Goal: Task Accomplishment & Management: Complete application form

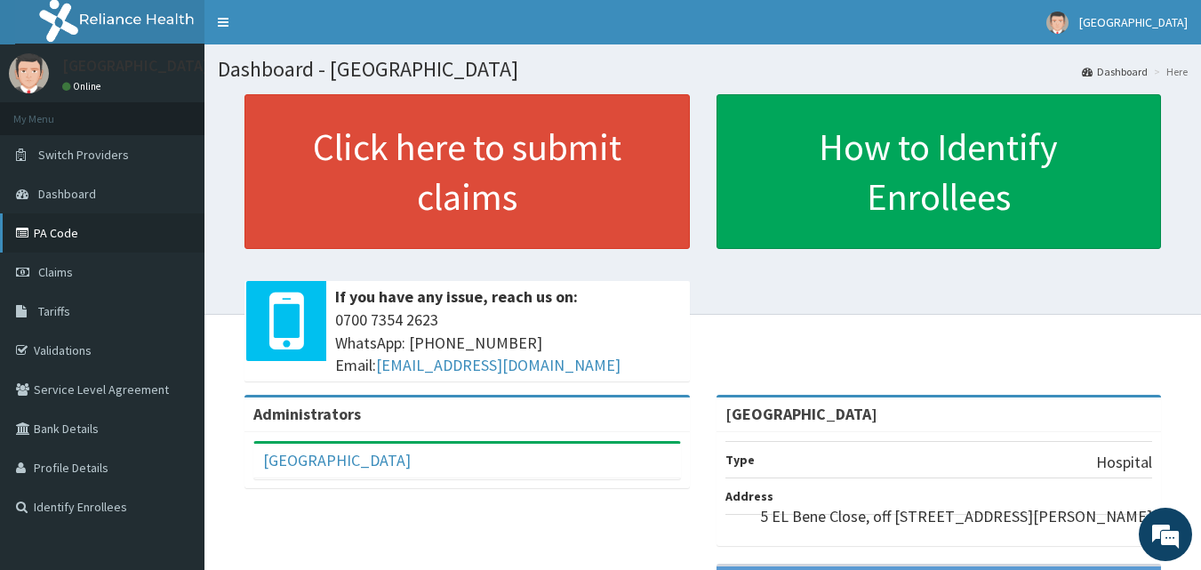
click at [126, 236] on link "PA Code" at bounding box center [102, 232] width 204 height 39
click at [100, 244] on link "PA Code" at bounding box center [102, 232] width 204 height 39
click at [84, 268] on link "Claims" at bounding box center [102, 271] width 204 height 39
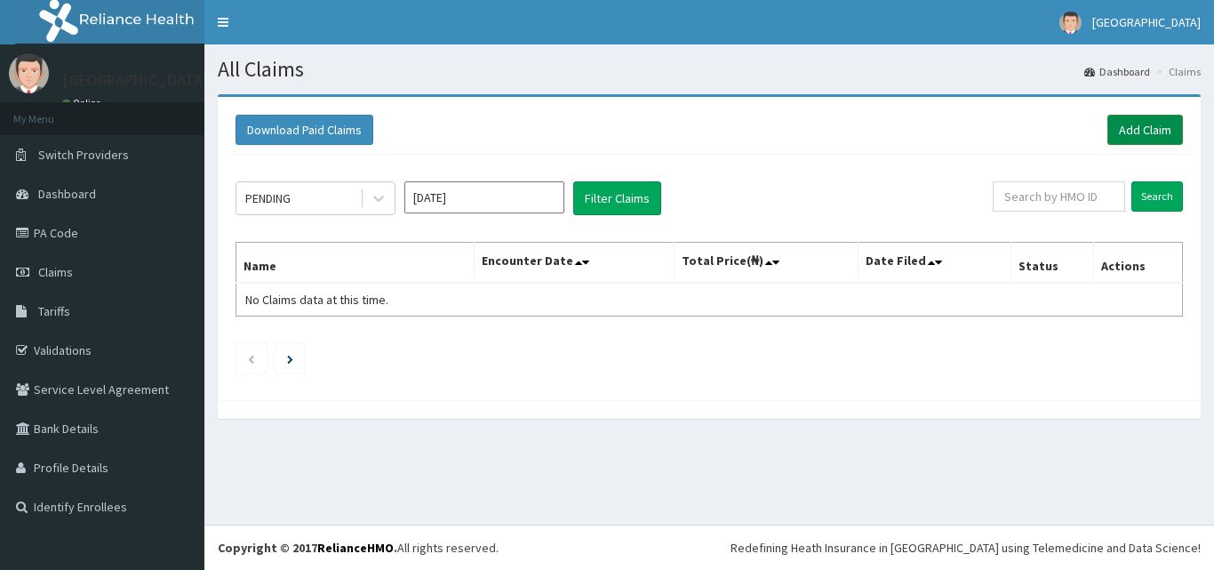
click at [1137, 128] on link "Add Claim" at bounding box center [1146, 130] width 76 height 30
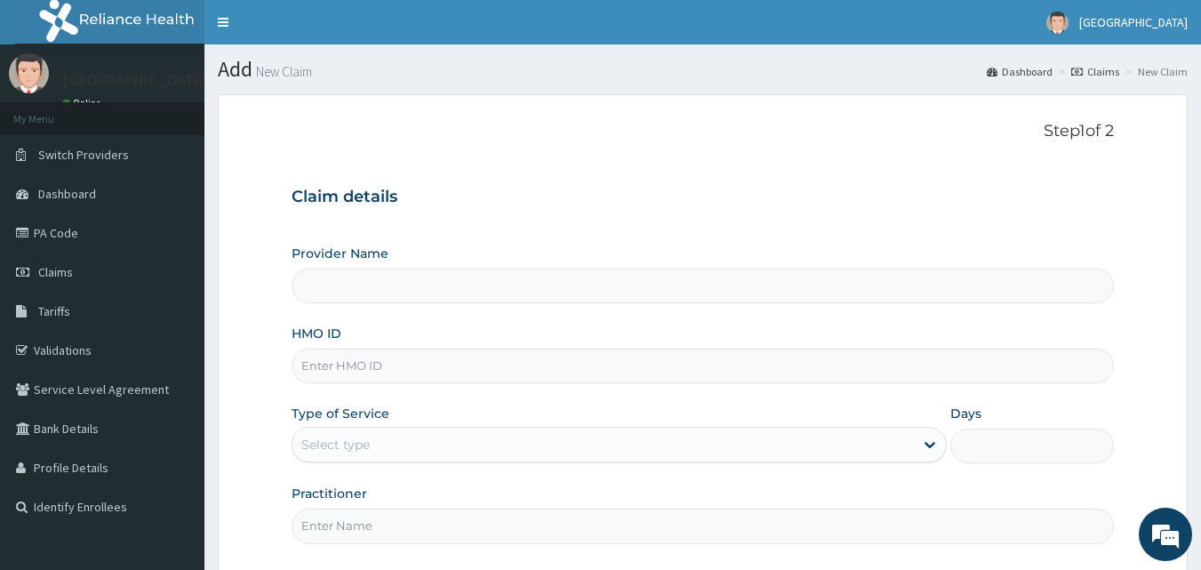
type input "El Bene hospital"
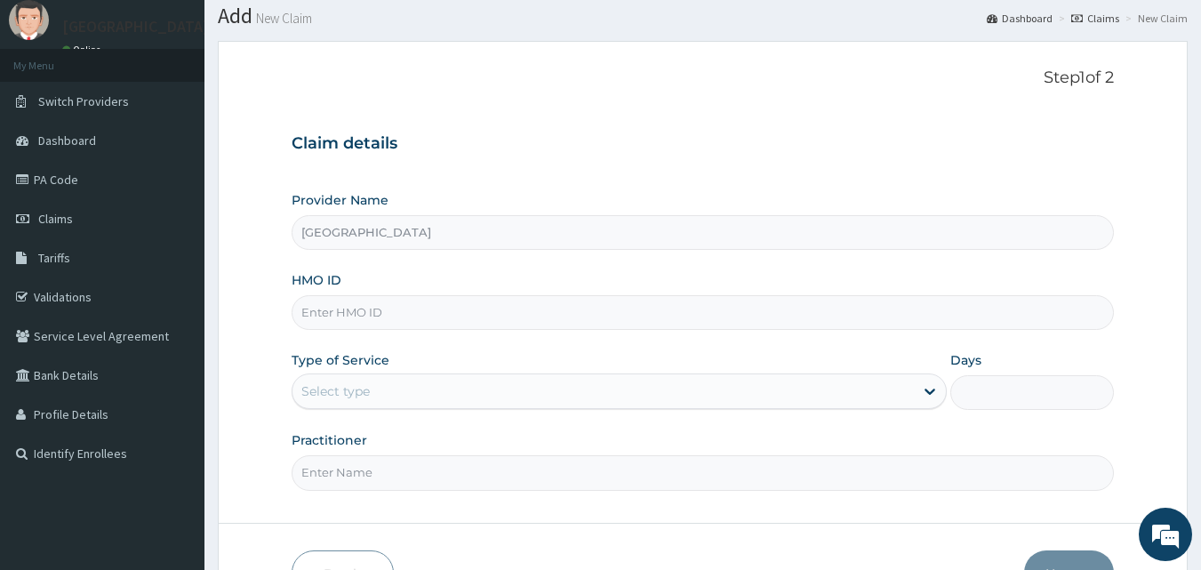
click at [435, 307] on input "HMO ID" at bounding box center [703, 312] width 823 height 35
type input "AEN/10320/C"
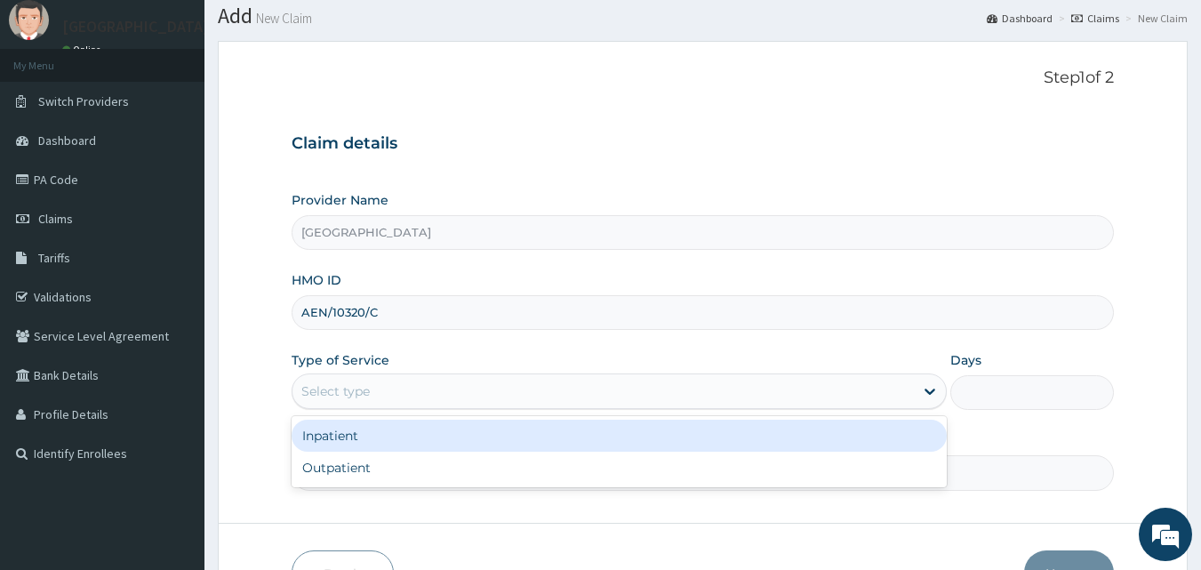
click at [451, 382] on div "Select type" at bounding box center [602, 391] width 621 height 28
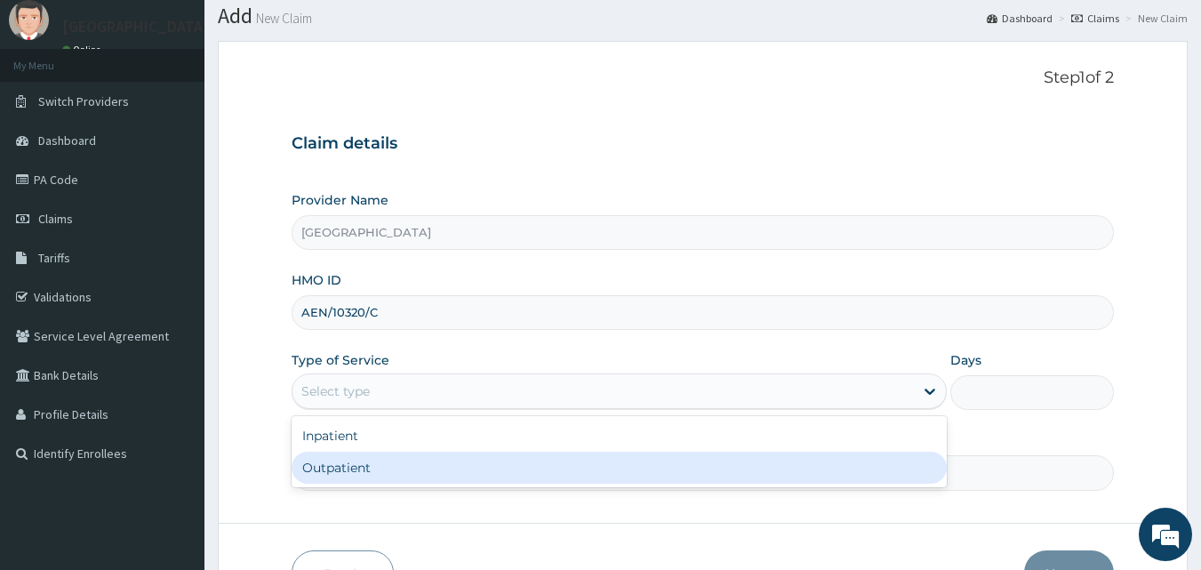
click at [415, 466] on div "Outpatient" at bounding box center [619, 468] width 655 height 32
type input "1"
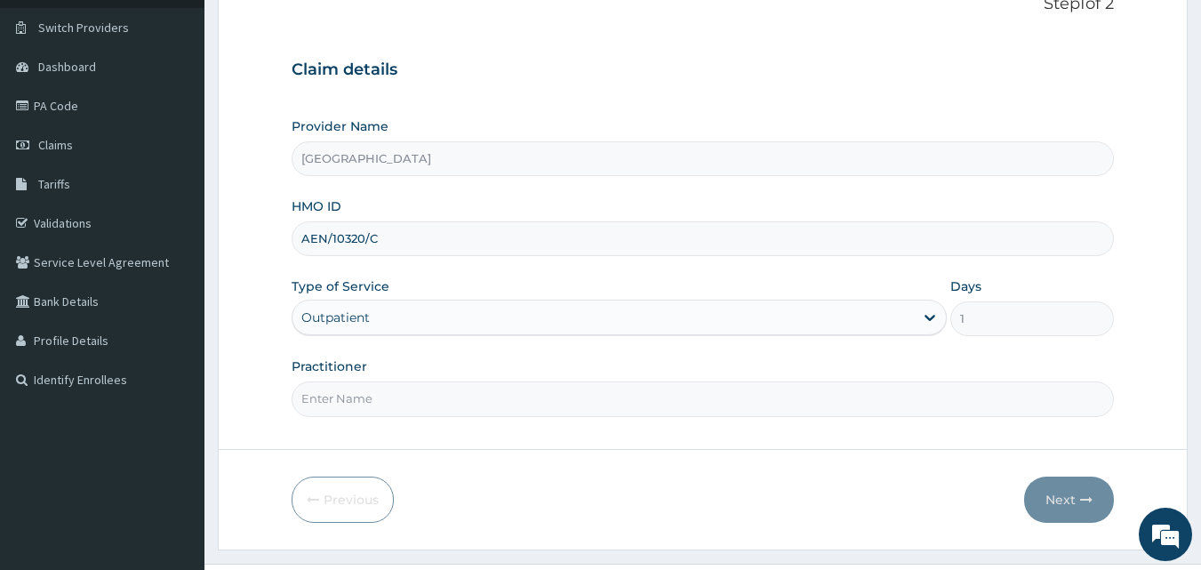
scroll to position [153, 0]
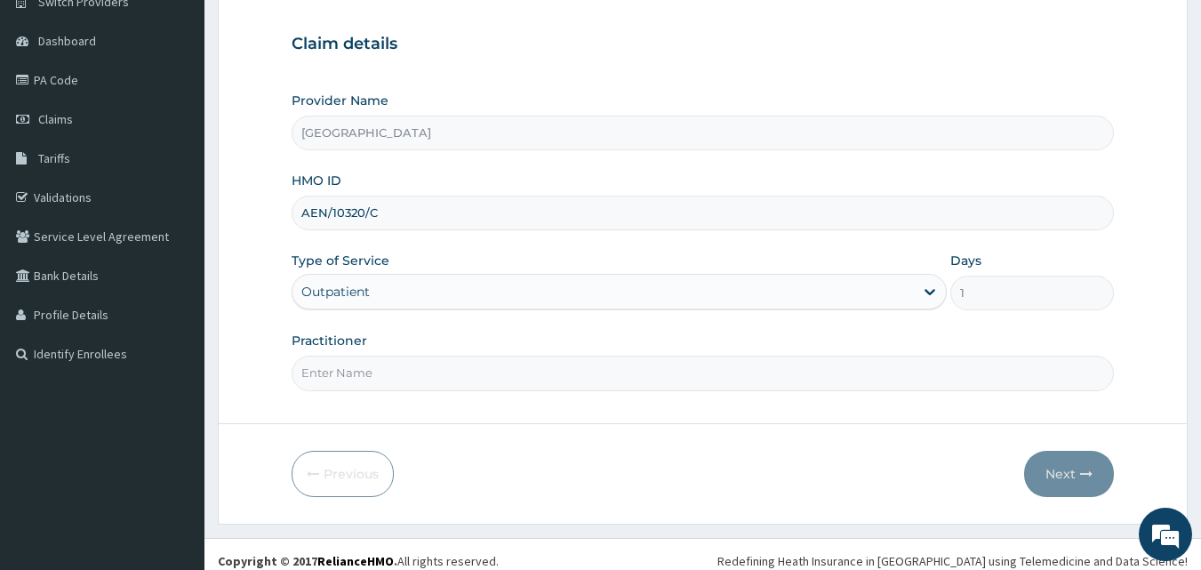
click at [437, 379] on input "Practitioner" at bounding box center [703, 373] width 823 height 35
type input "DR RAYMOND"
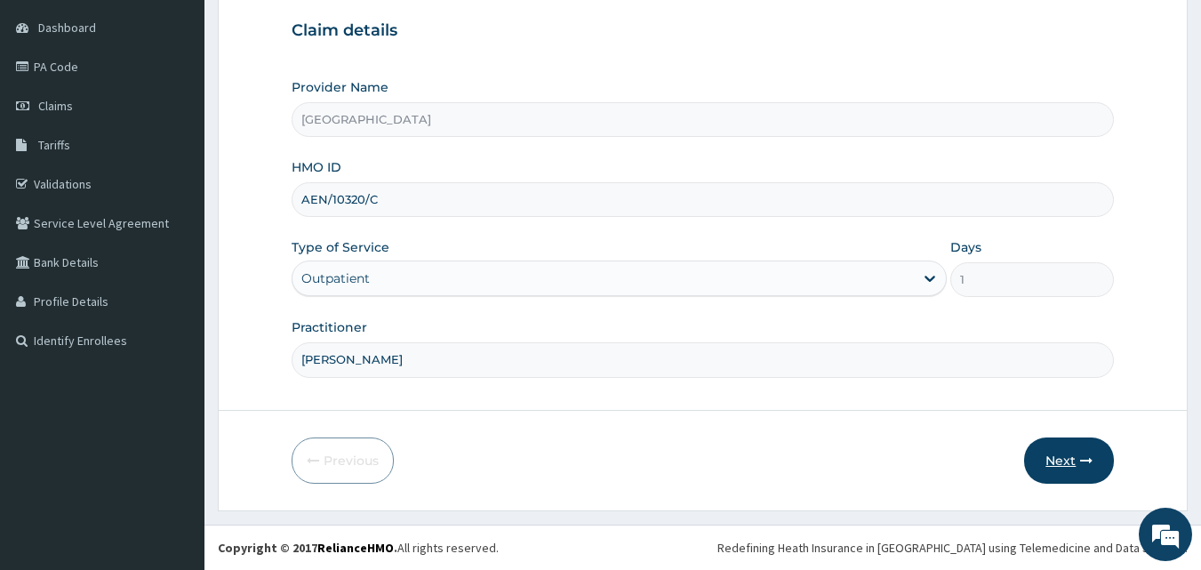
click at [1060, 459] on button "Next" at bounding box center [1069, 460] width 90 height 46
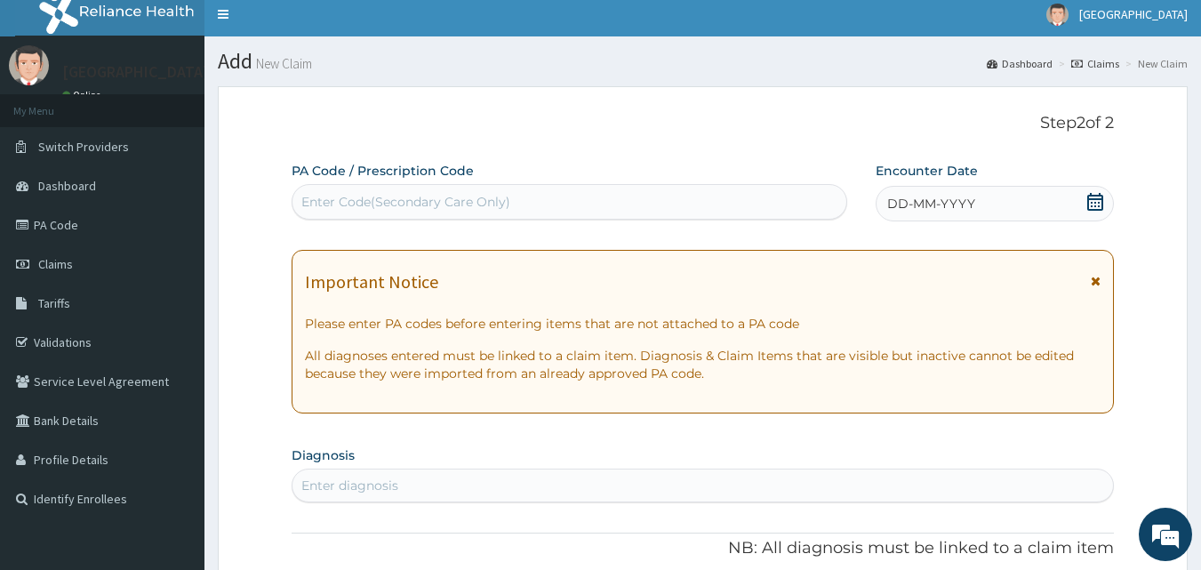
scroll to position [0, 0]
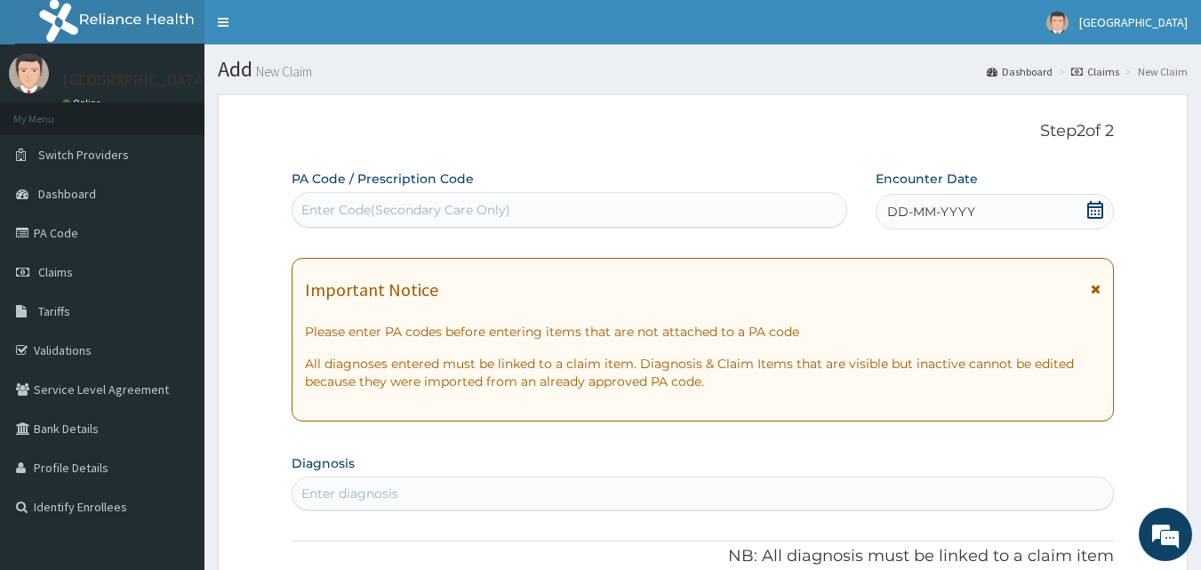
click at [530, 193] on div "Enter Code(Secondary Care Only)" at bounding box center [570, 210] width 557 height 36
paste input "PA/B646D4"
type input "PA/B646D4"
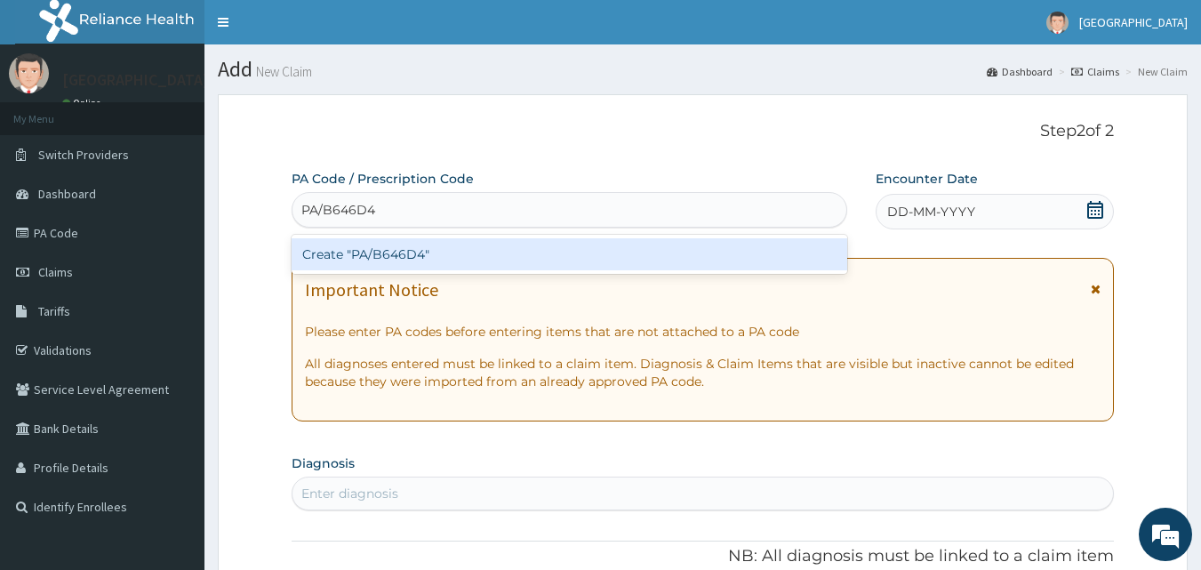
click at [385, 252] on div "Create "PA/B646D4"" at bounding box center [570, 254] width 557 height 32
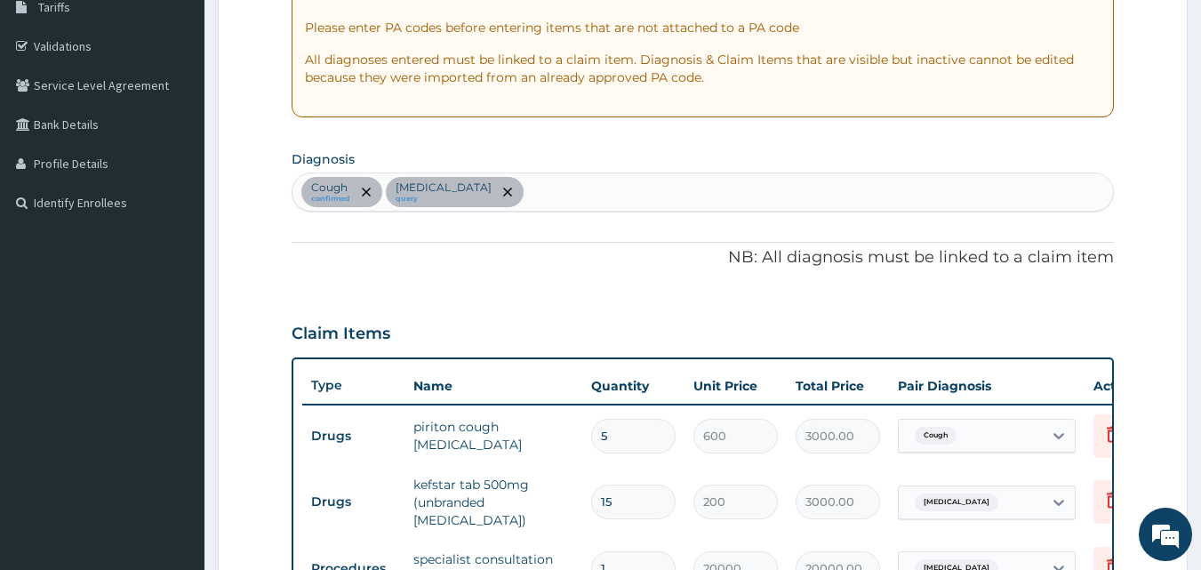
scroll to position [298, 0]
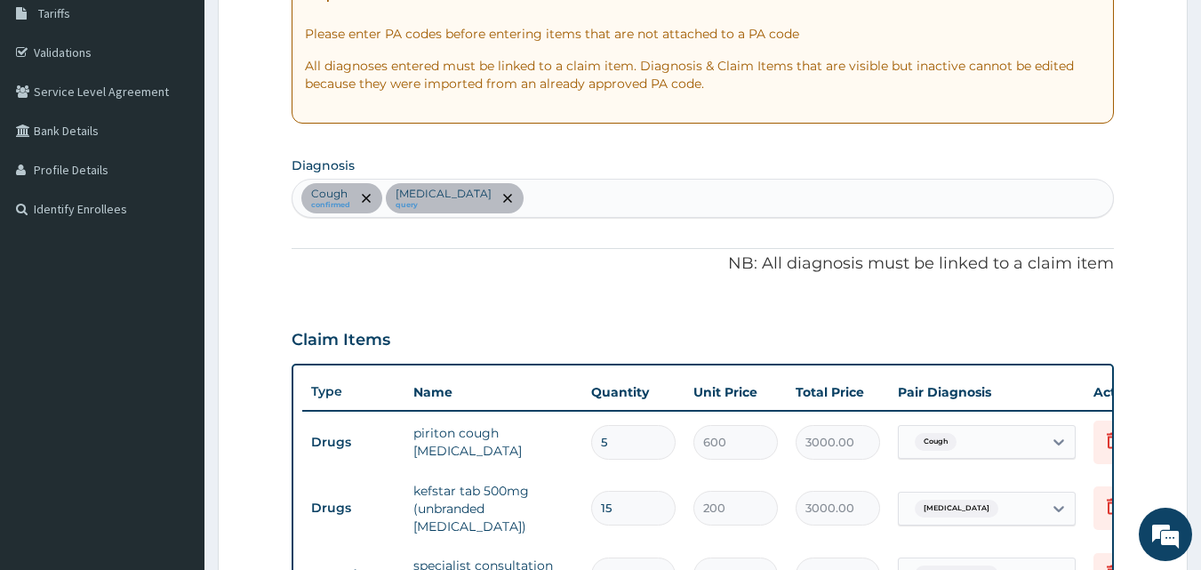
click at [513, 197] on div "Cough confirmed Tonsillitis query" at bounding box center [702, 198] width 821 height 37
type input "M"
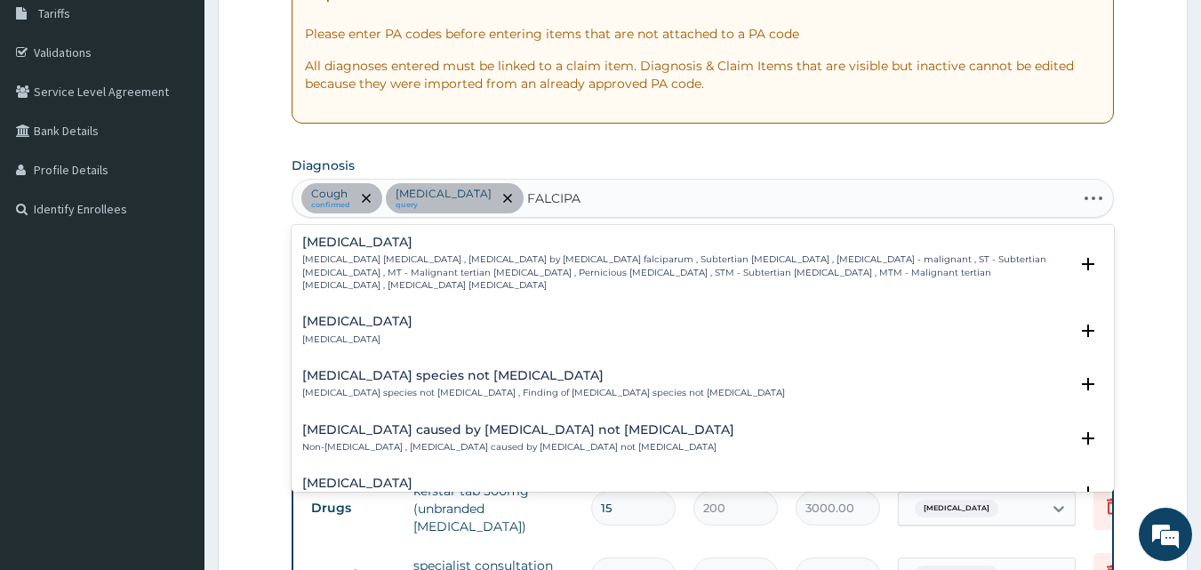
type input "FALCIPAR"
click at [444, 260] on p "Falciparum malaria , Malignant tertian malaria , Malaria by Plasmodium falcipar…" at bounding box center [685, 272] width 767 height 38
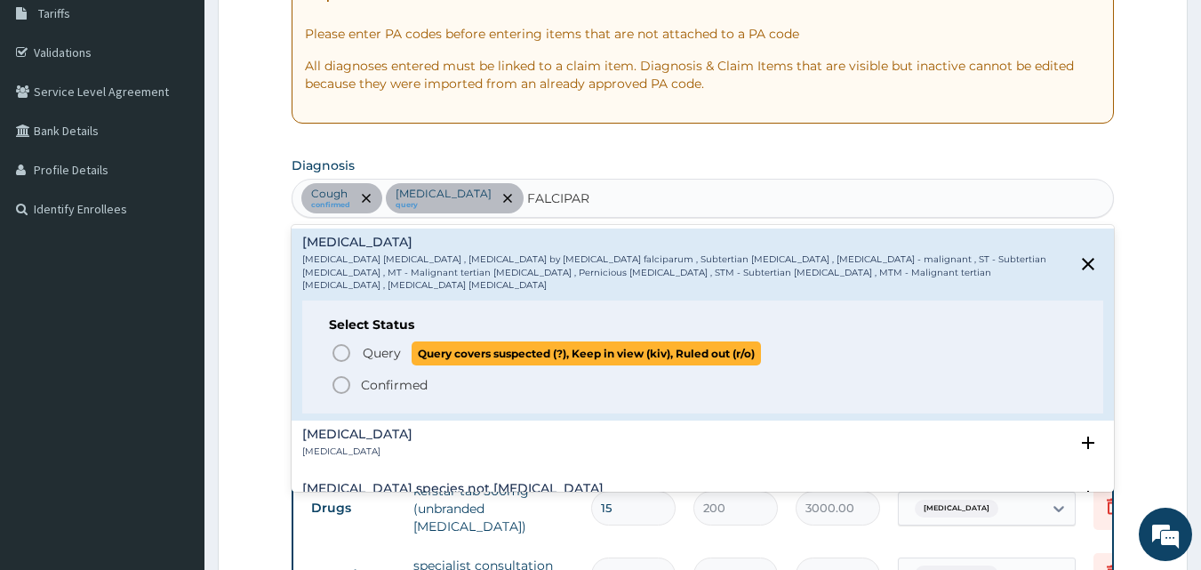
click at [347, 342] on icon "status option query" at bounding box center [341, 352] width 21 height 21
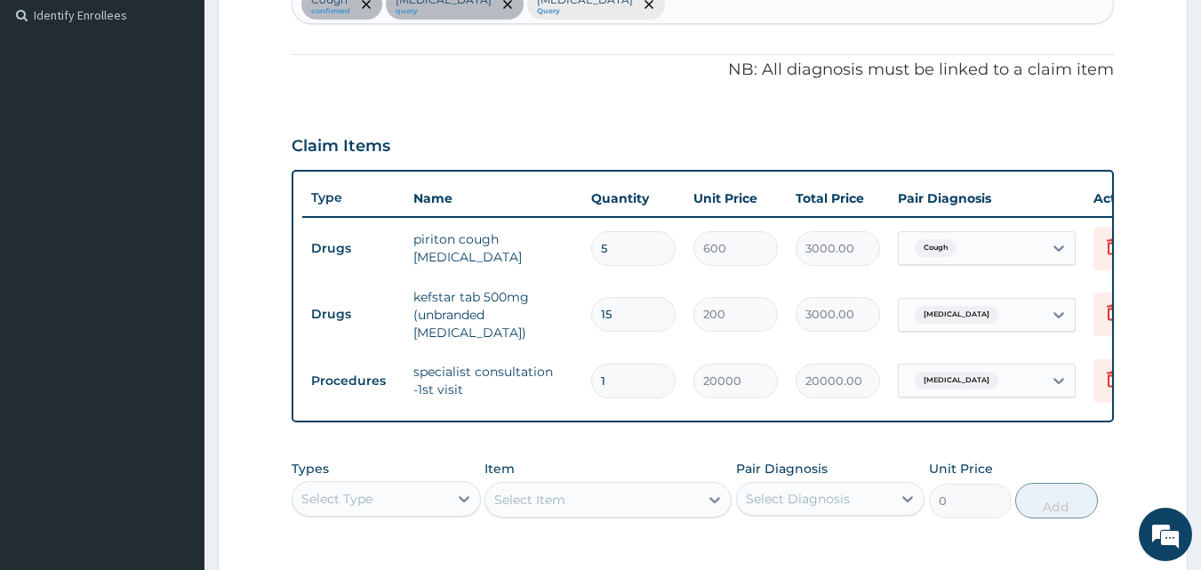
scroll to position [764, 0]
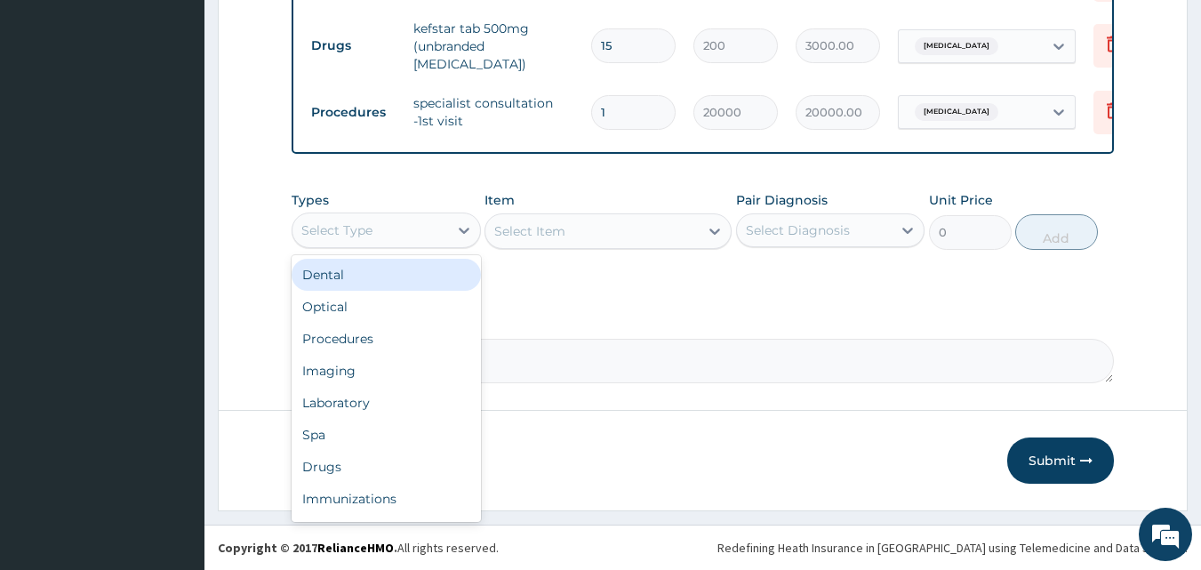
click at [444, 228] on div "Select Type" at bounding box center [370, 230] width 156 height 28
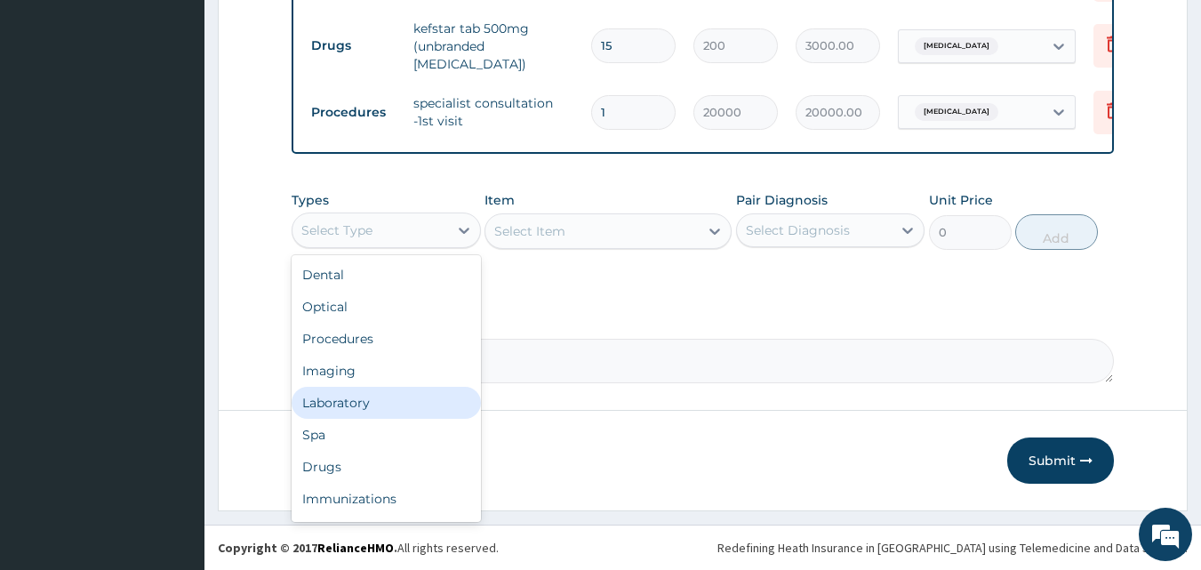
click at [414, 396] on div "Laboratory" at bounding box center [386, 403] width 189 height 32
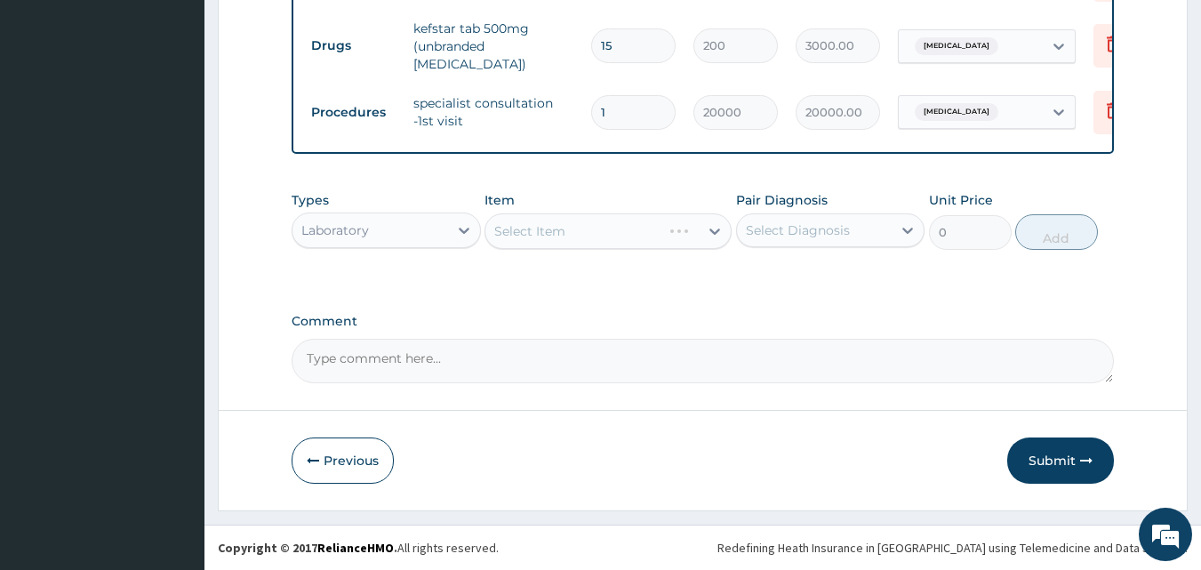
click at [560, 234] on div "Select Item" at bounding box center [608, 231] width 247 height 36
click at [698, 238] on div "Select Item" at bounding box center [591, 231] width 213 height 28
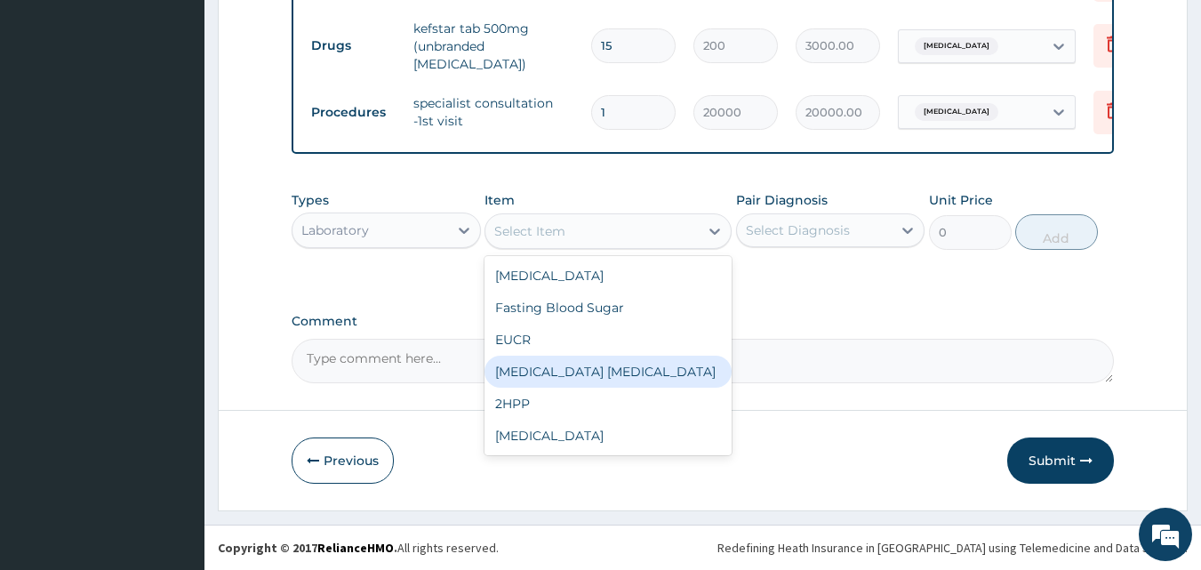
click at [661, 366] on div "MALARIA PARASITE" at bounding box center [608, 372] width 247 height 32
type input "1000"
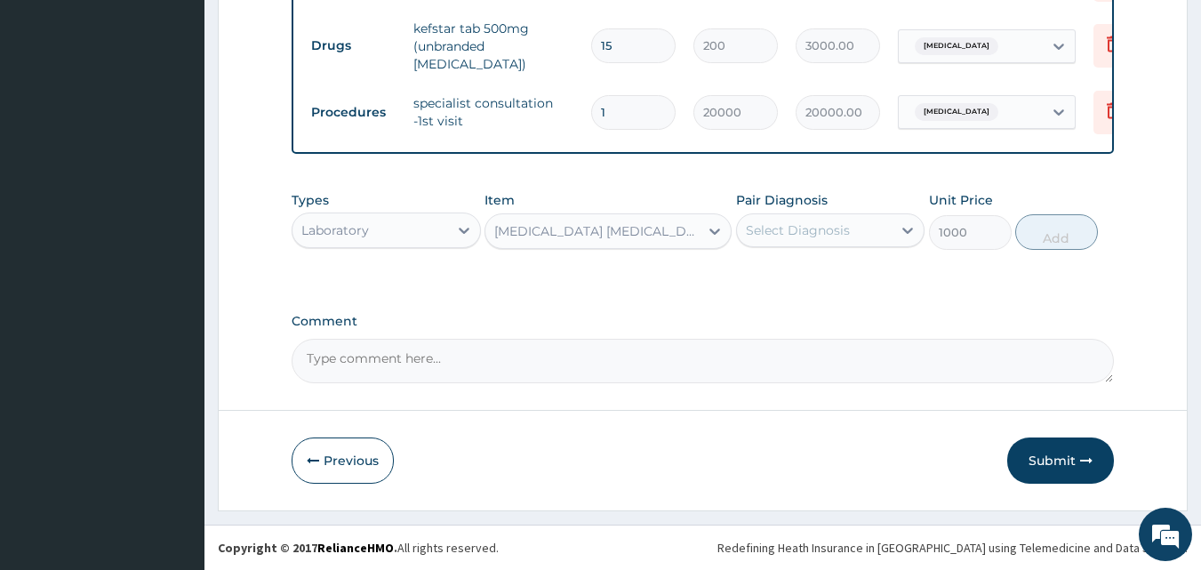
click at [841, 242] on div "Select Diagnosis" at bounding box center [815, 230] width 156 height 28
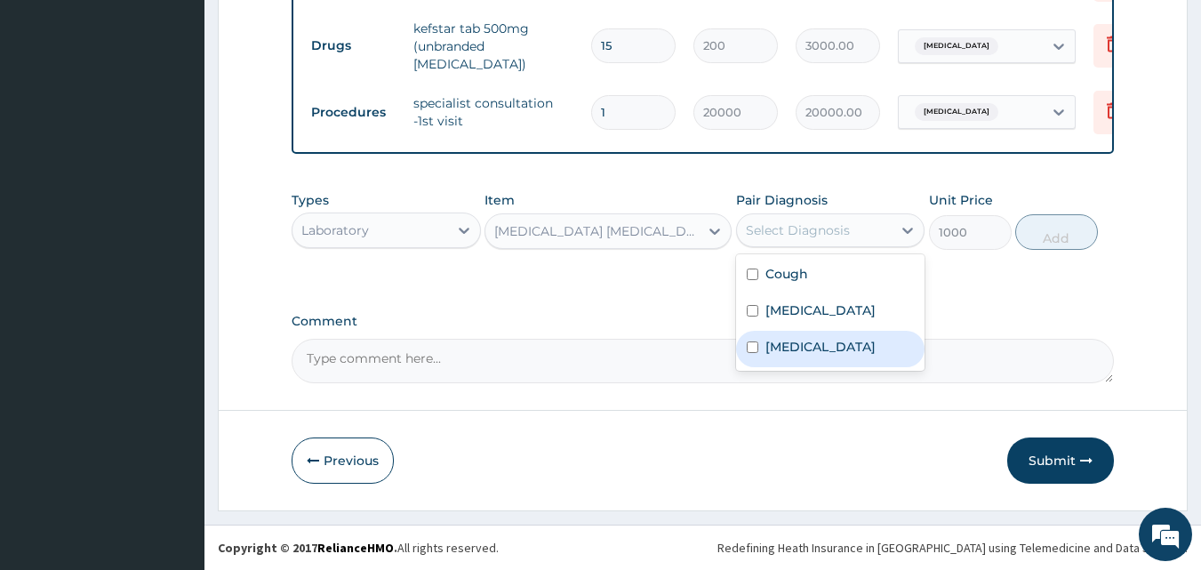
click at [858, 353] on label "Falciparum malaria" at bounding box center [820, 347] width 110 height 18
checkbox input "true"
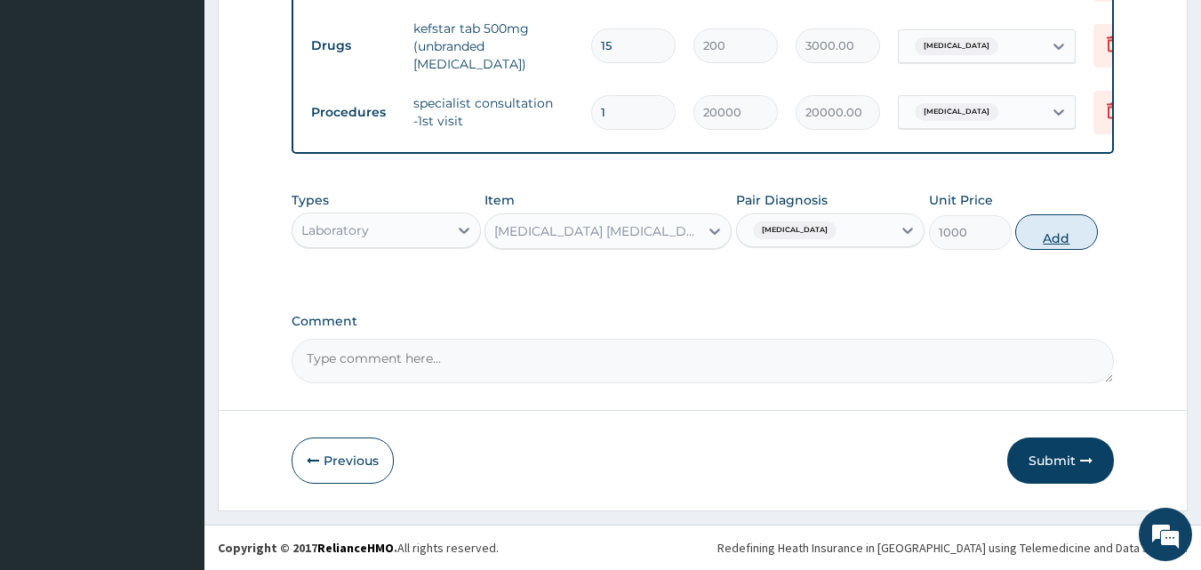
click at [1053, 225] on button "Add" at bounding box center [1056, 232] width 83 height 36
type input "0"
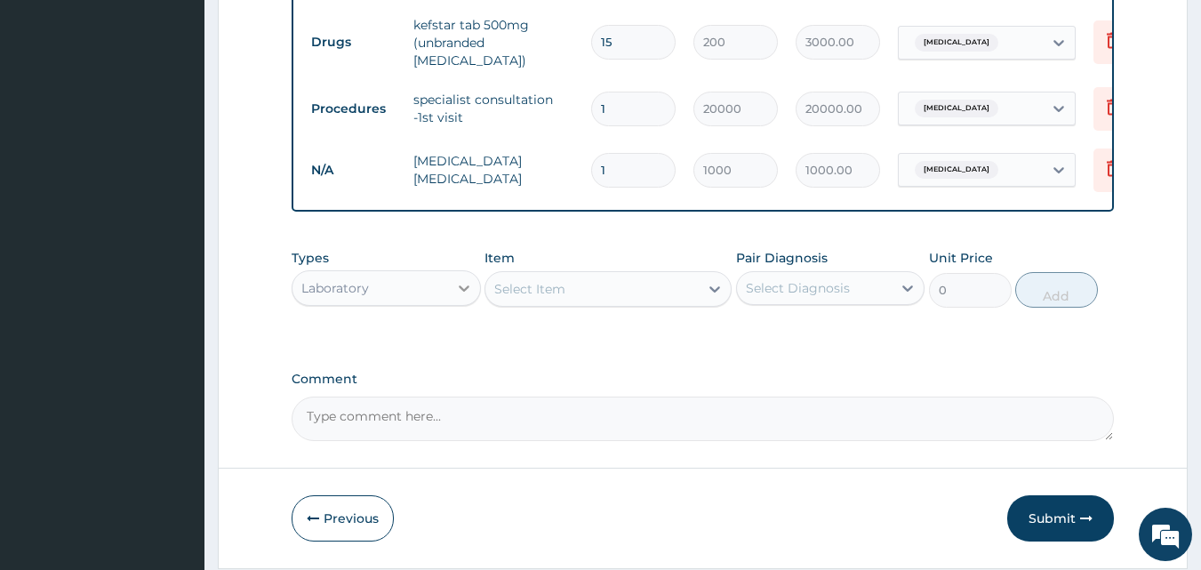
click at [457, 284] on icon at bounding box center [464, 288] width 18 height 18
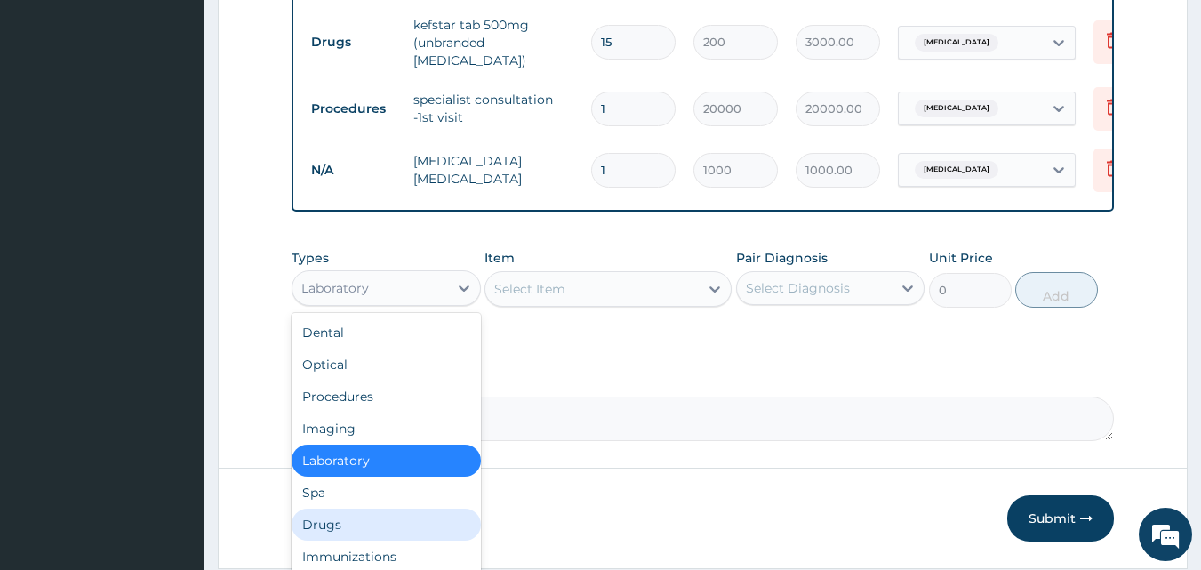
click at [443, 519] on div "Drugs" at bounding box center [386, 525] width 189 height 32
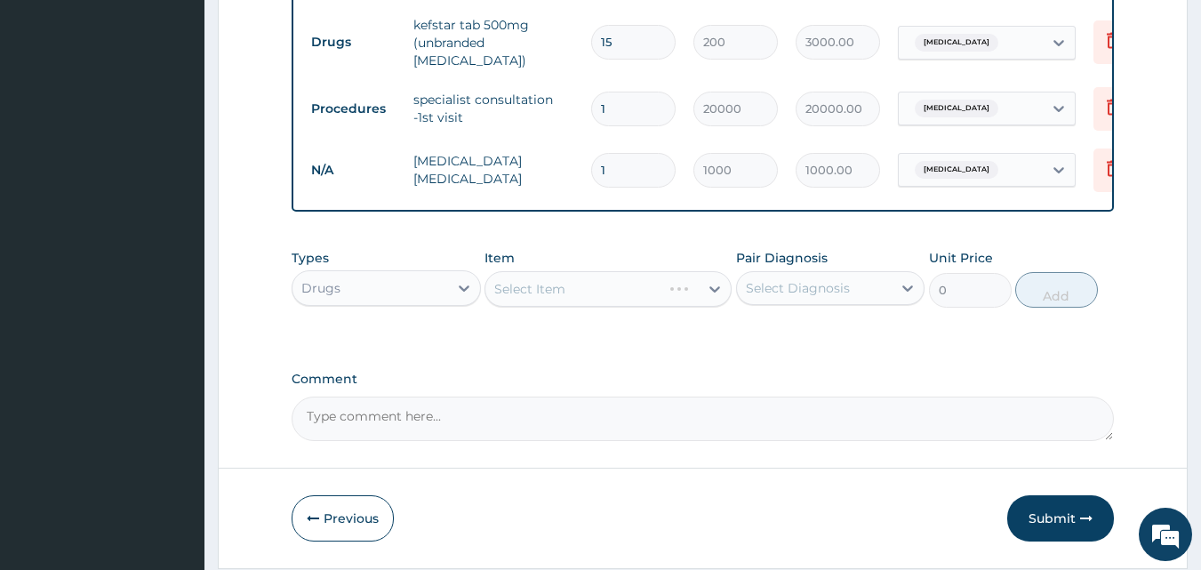
click at [716, 295] on div "Select Item" at bounding box center [608, 289] width 247 height 36
click at [709, 291] on icon at bounding box center [715, 289] width 18 height 18
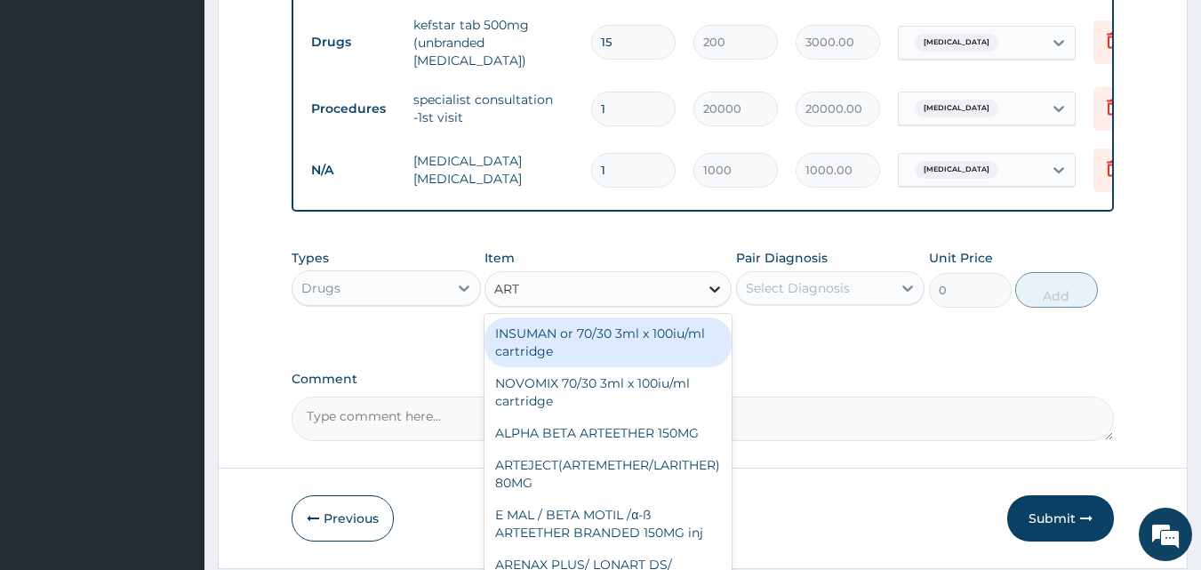
type input "ARTE"
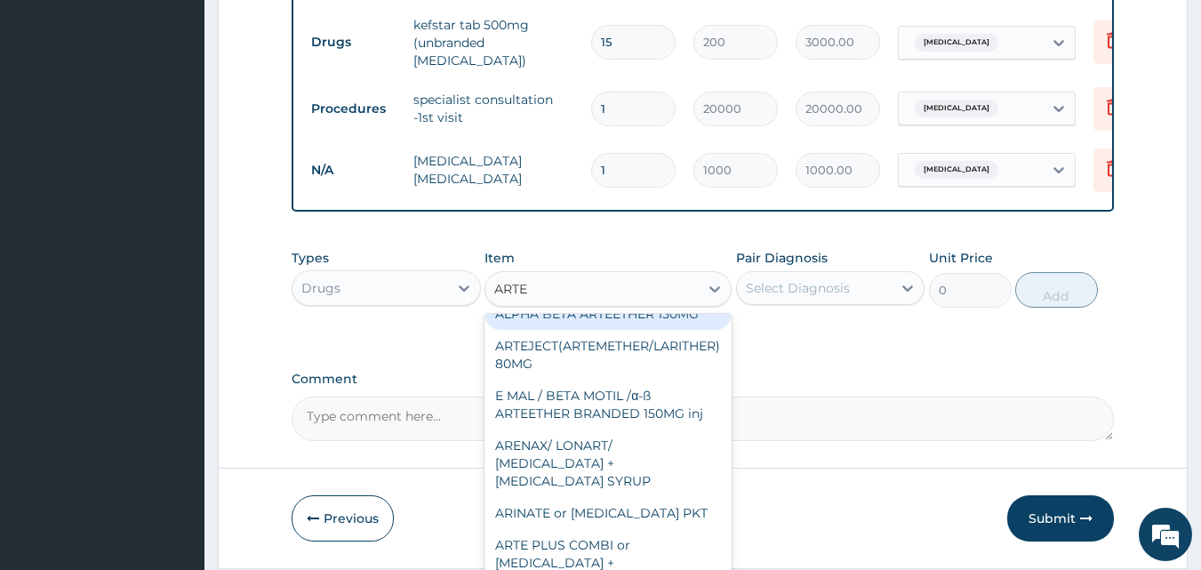
scroll to position [0, 0]
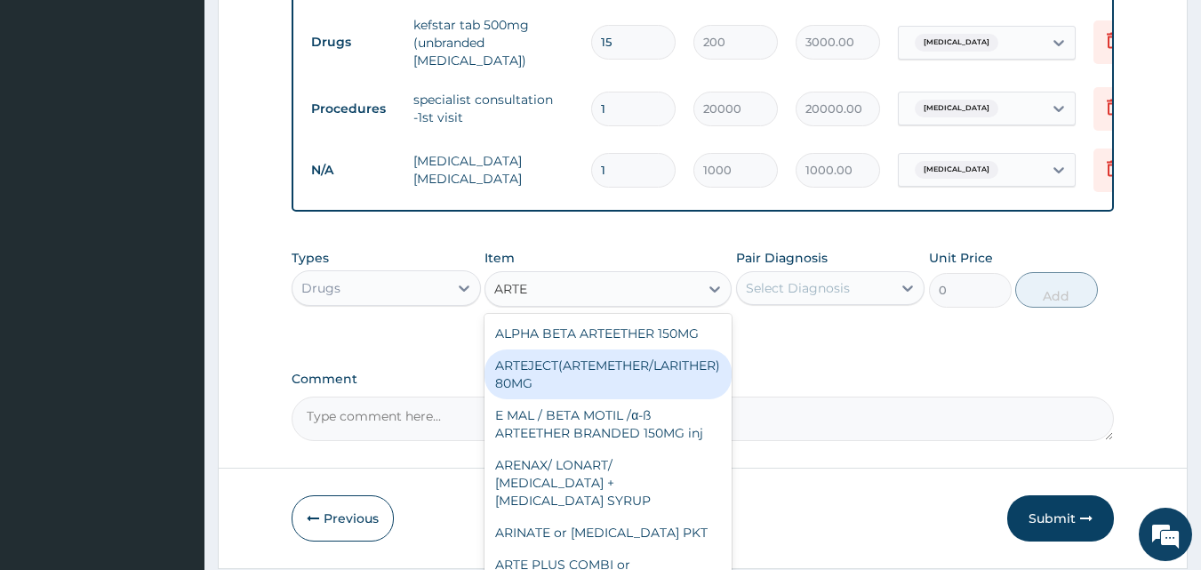
click at [695, 365] on div "ARTEJECT(ARTEMETHER/LARITHER) 80MG" at bounding box center [608, 374] width 247 height 50
type input "500"
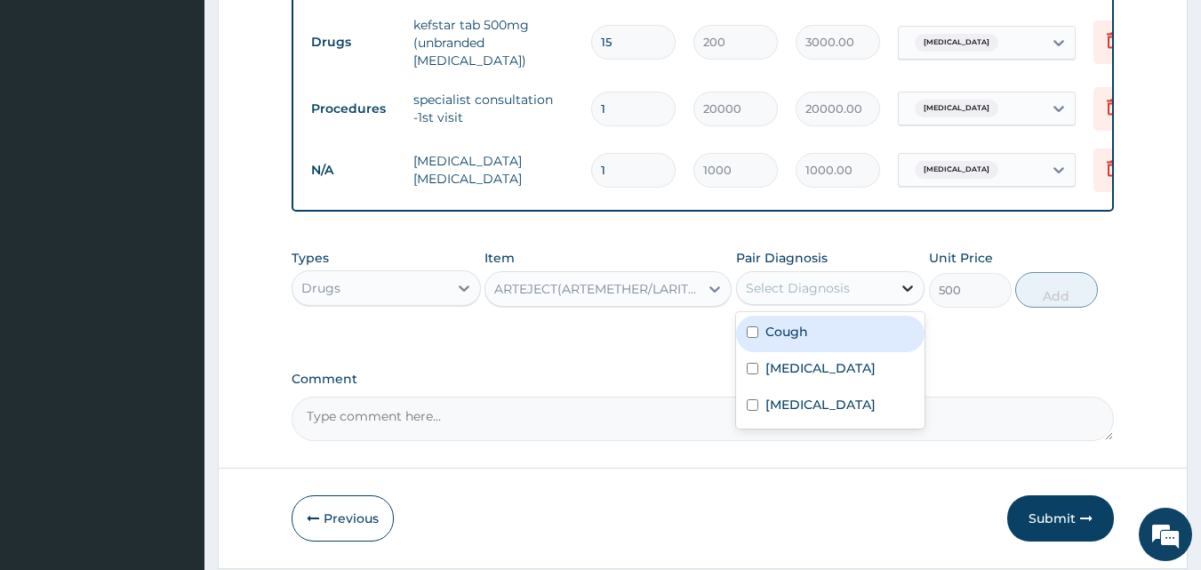
click at [907, 294] on icon at bounding box center [908, 288] width 18 height 18
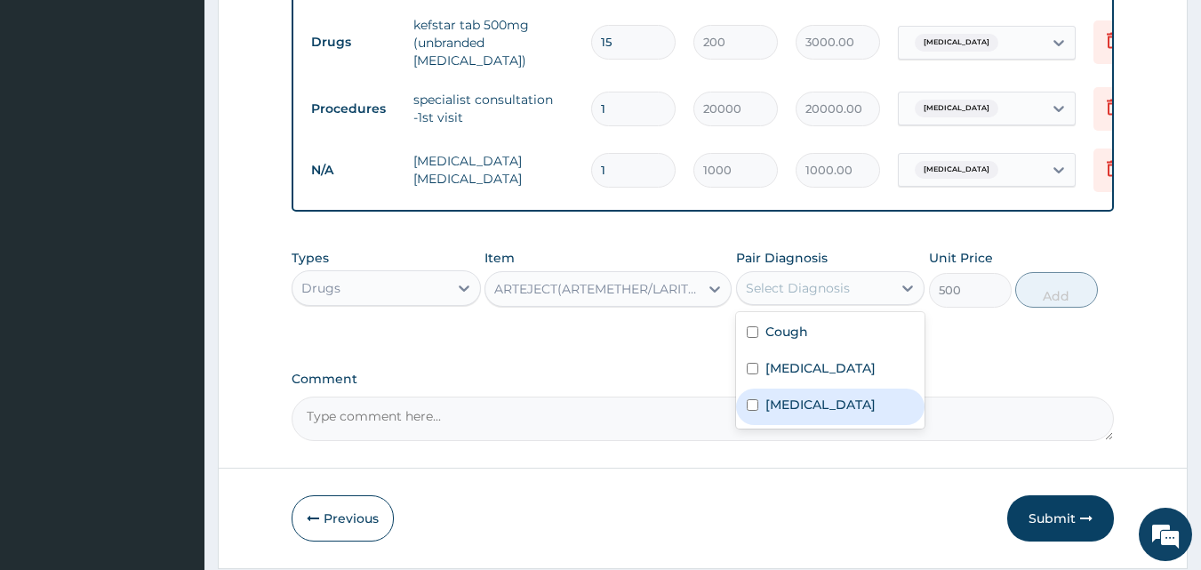
click at [888, 403] on div "Falciparum malaria" at bounding box center [830, 407] width 189 height 36
checkbox input "true"
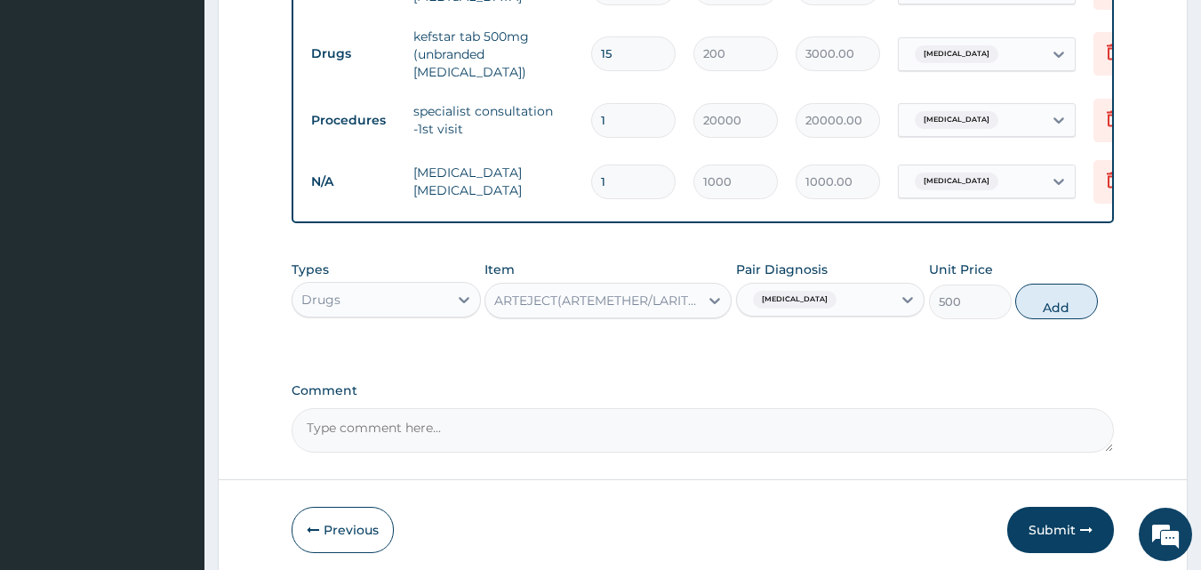
scroll to position [749, 0]
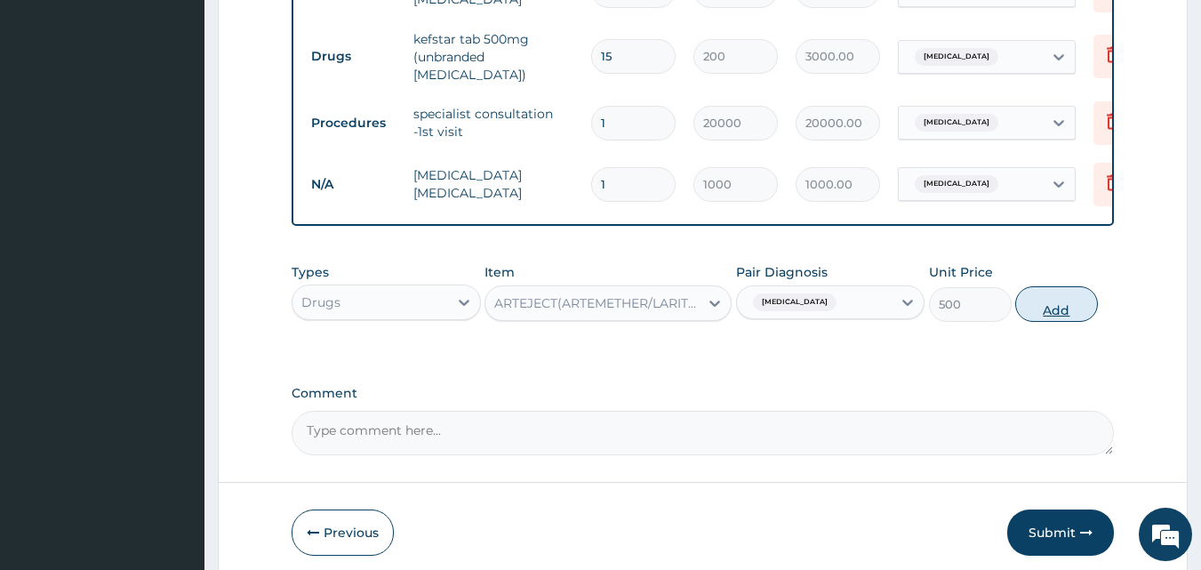
click at [1056, 302] on button "Add" at bounding box center [1056, 304] width 83 height 36
type input "0"
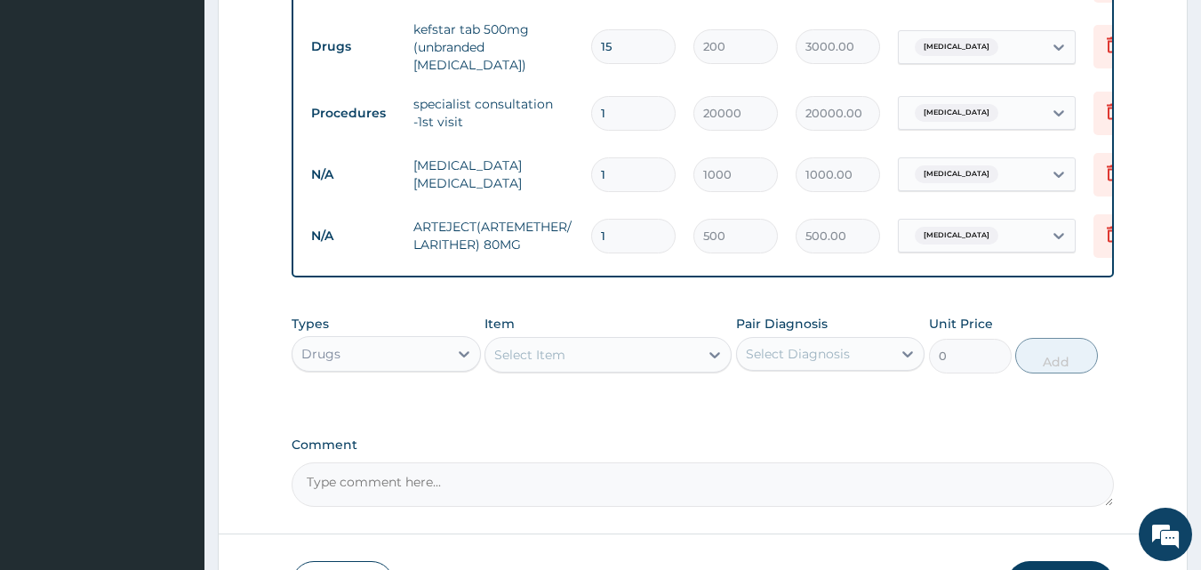
scroll to position [774, 0]
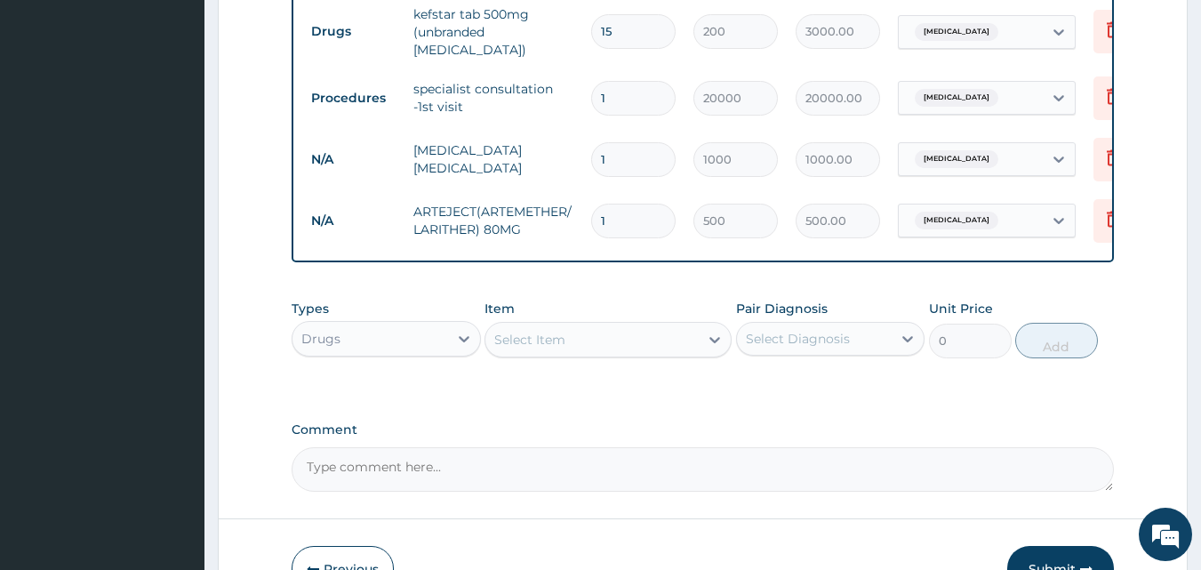
type input "10"
type input "5000.00"
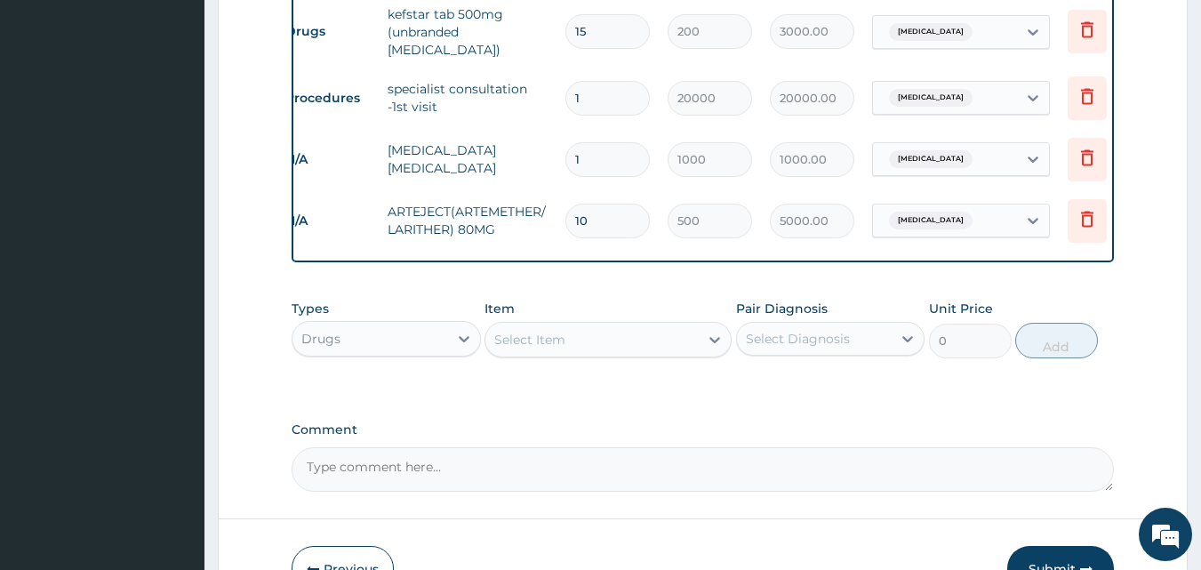
scroll to position [0, 0]
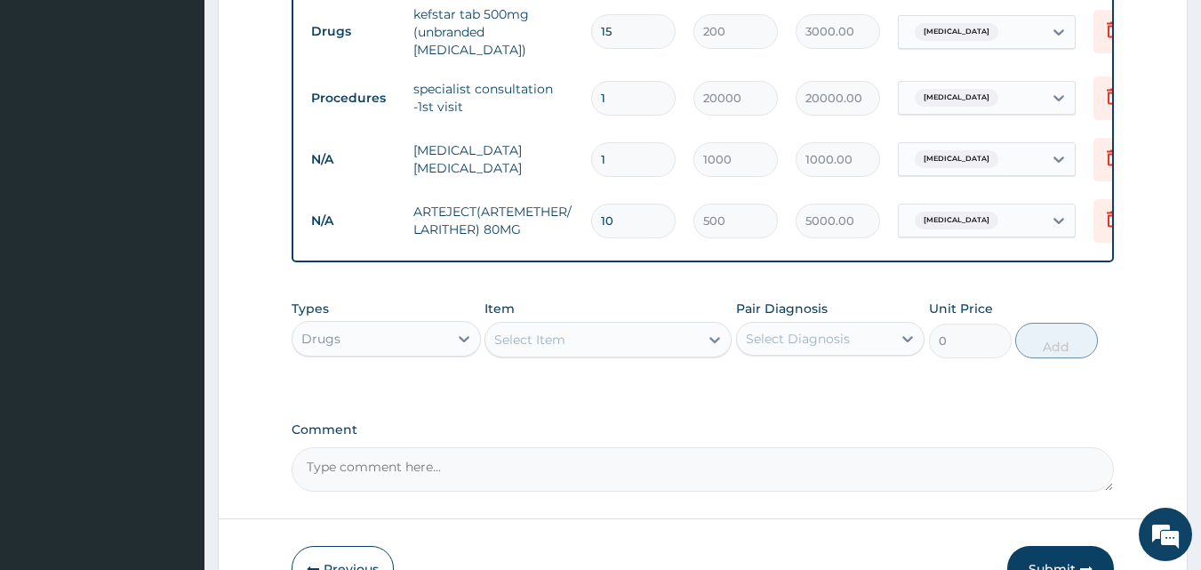
type input "1"
type input "500.00"
type input "0.00"
type input "6"
type input "3000.00"
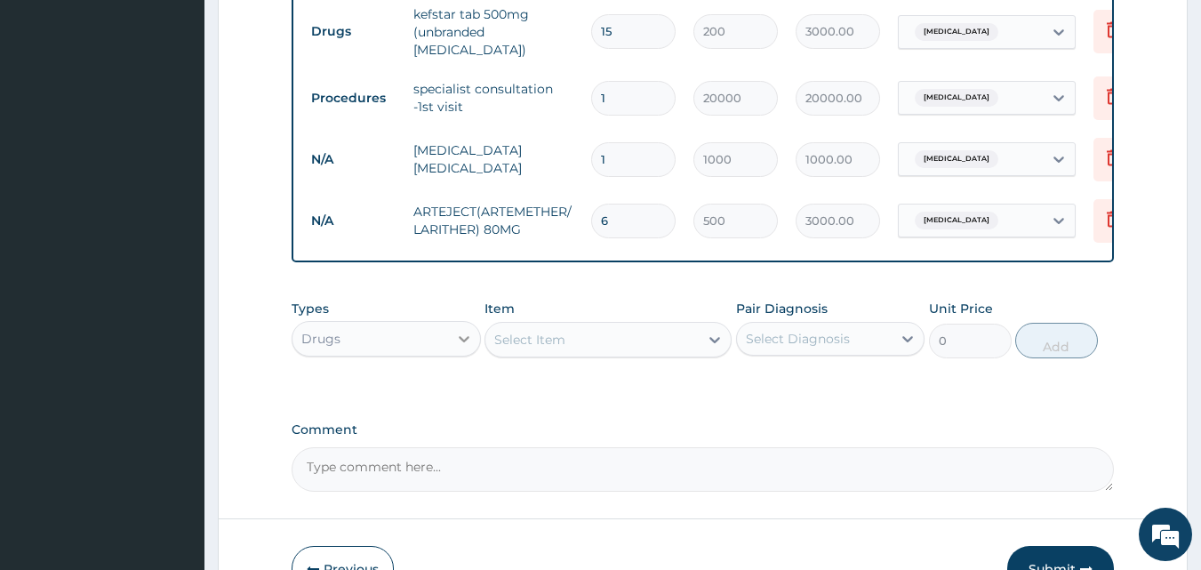
type input "6"
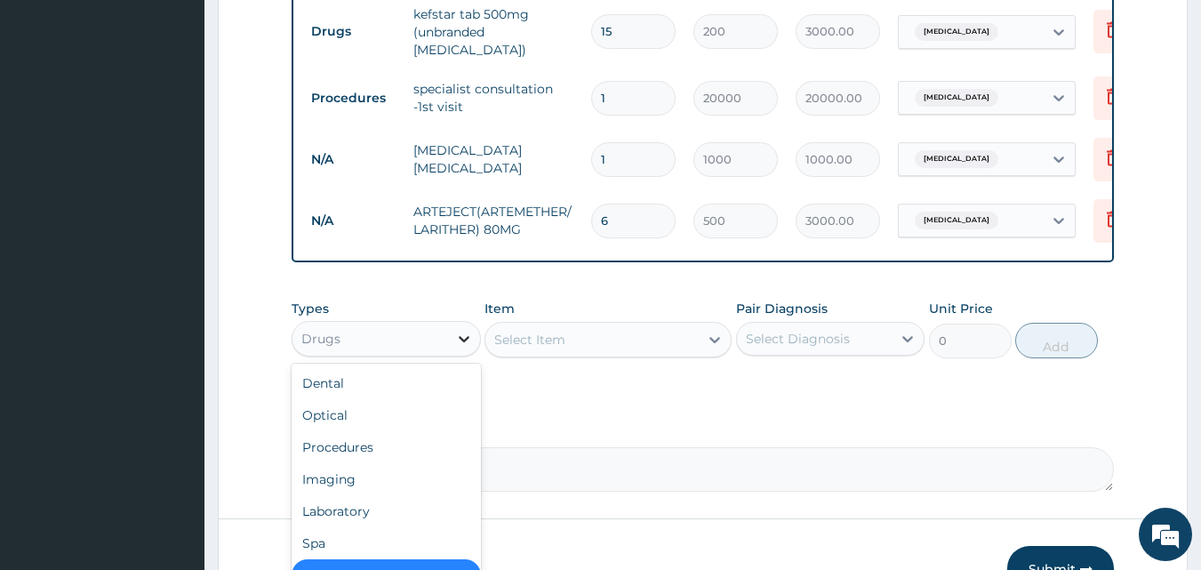
click at [456, 346] on icon at bounding box center [464, 339] width 18 height 18
click at [540, 341] on div "Select Item" at bounding box center [529, 340] width 71 height 18
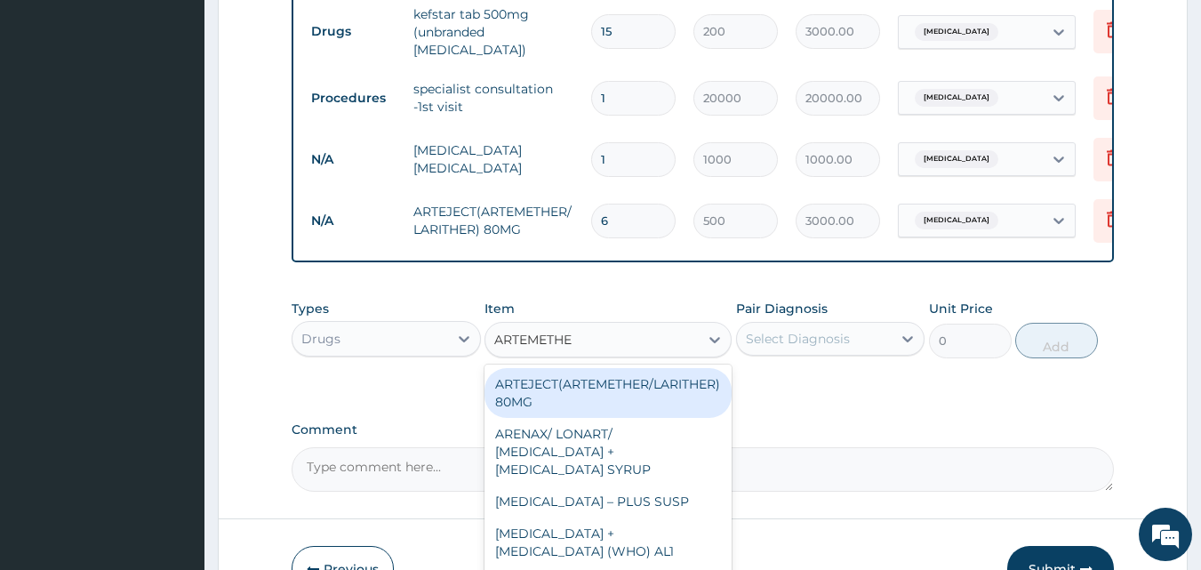
type input "ARTEMETHER"
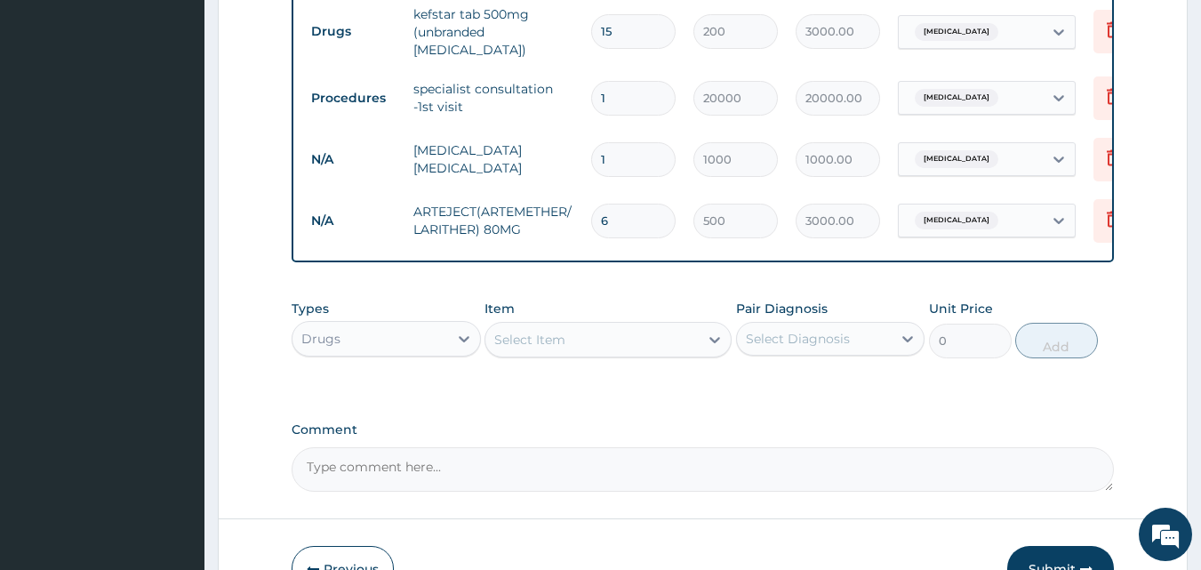
click at [685, 346] on div "Select Item" at bounding box center [591, 339] width 213 height 28
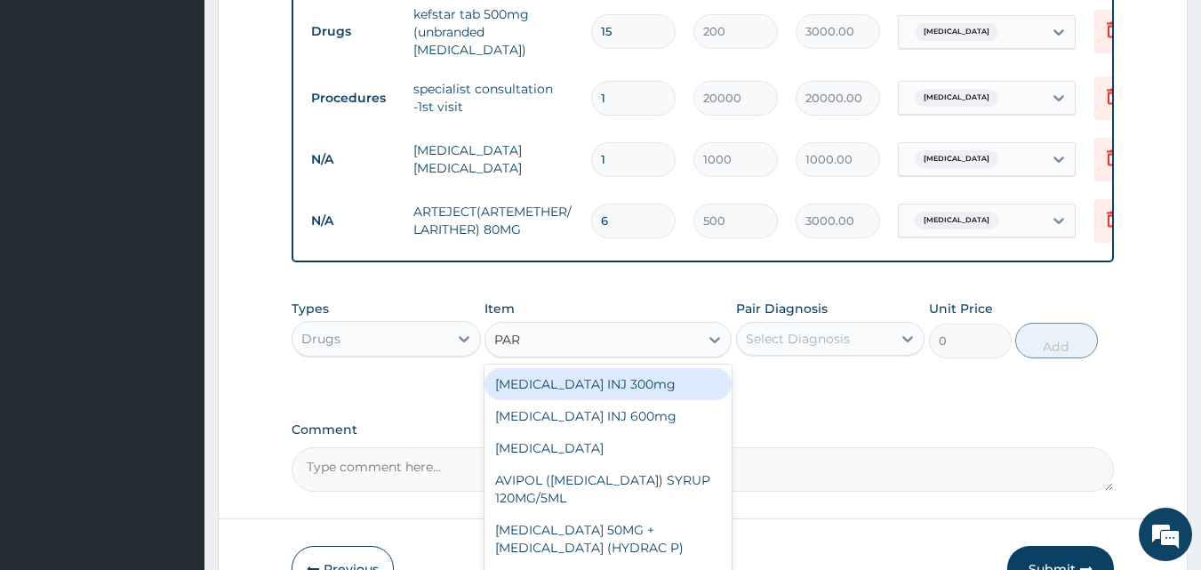
type input "PARA"
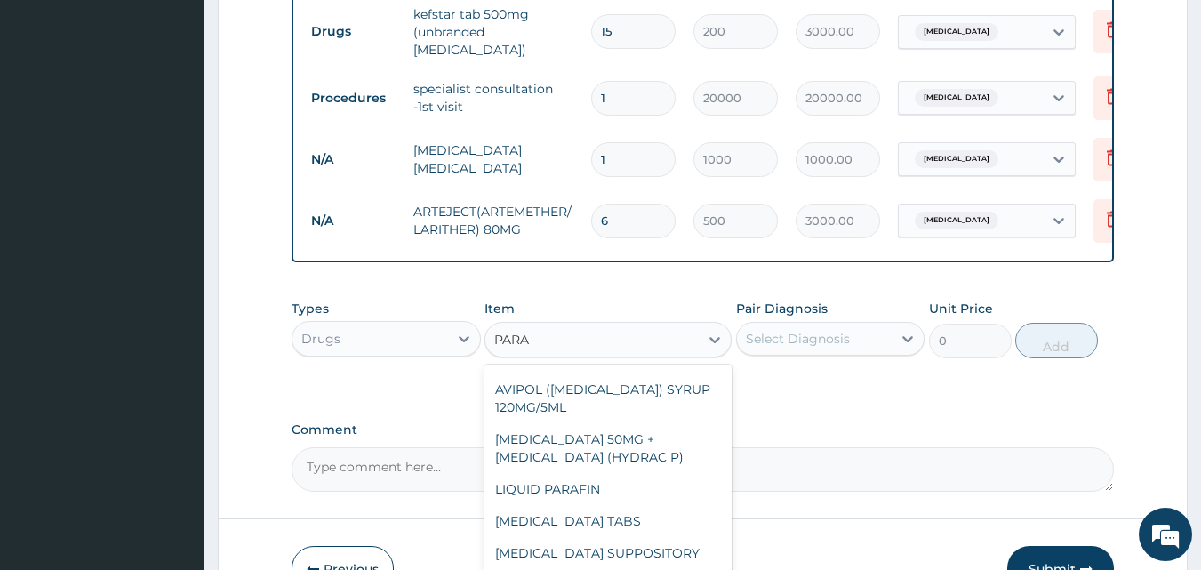
scroll to position [96, 0]
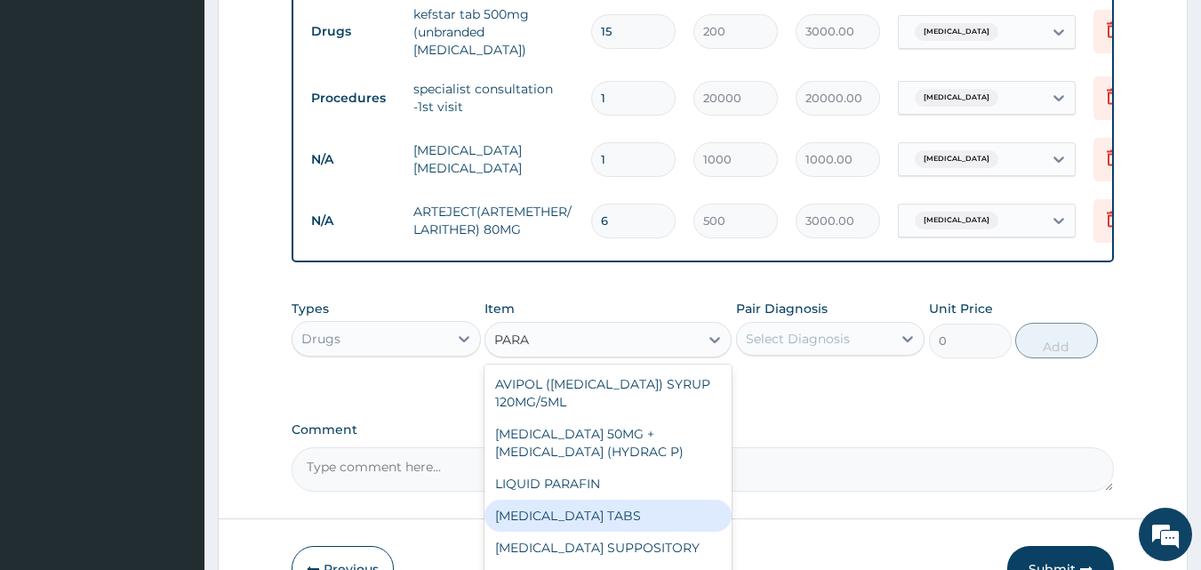
click at [665, 512] on div "PARACETAMOL TABS" at bounding box center [608, 516] width 247 height 32
type input "10"
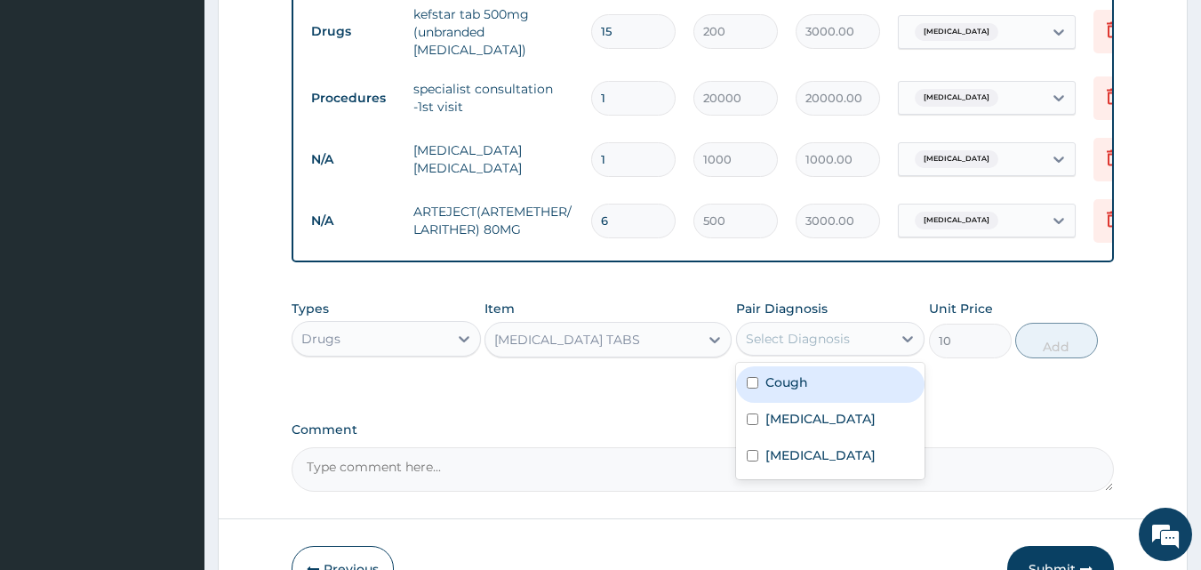
click at [862, 346] on div "Select Diagnosis" at bounding box center [815, 339] width 156 height 28
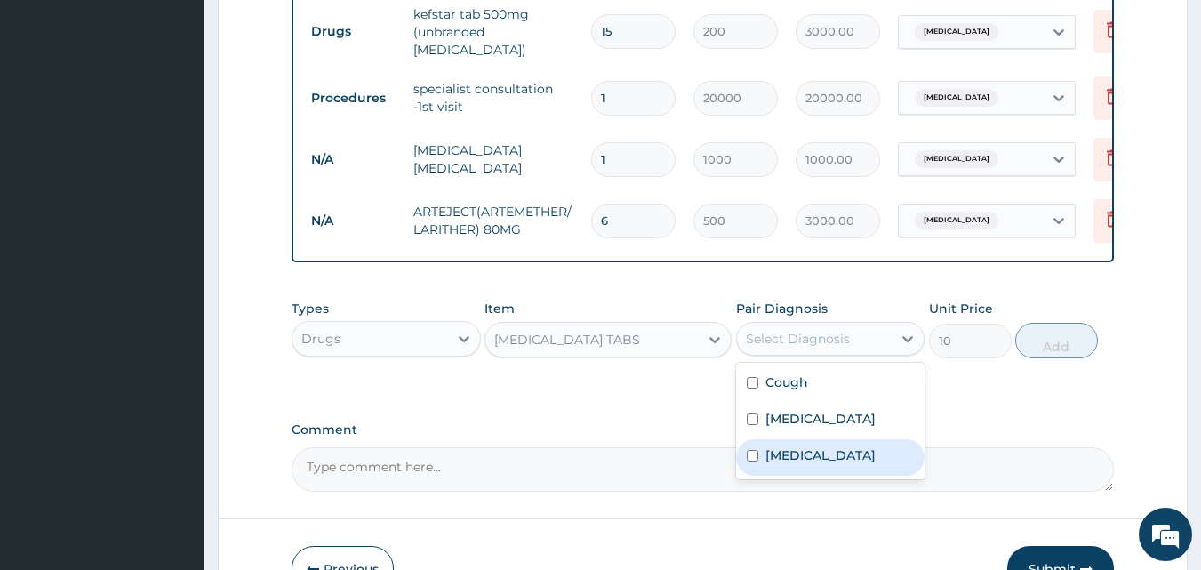
click at [864, 453] on label "Falciparum malaria" at bounding box center [820, 455] width 110 height 18
checkbox input "true"
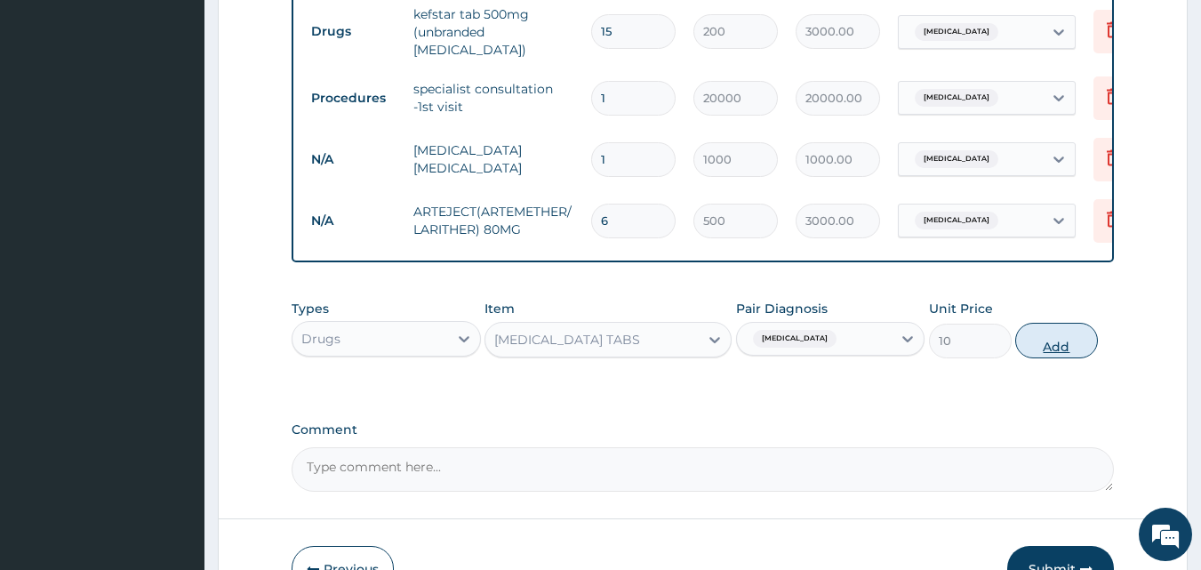
click at [1043, 345] on button "Add" at bounding box center [1056, 341] width 83 height 36
type input "0"
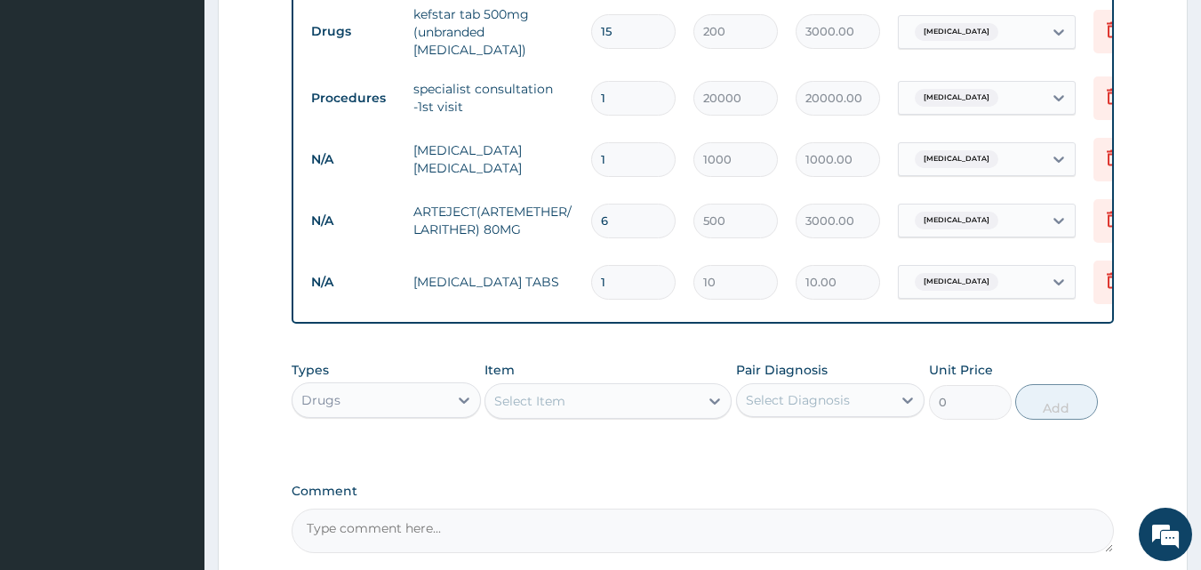
type input "18"
type input "180.00"
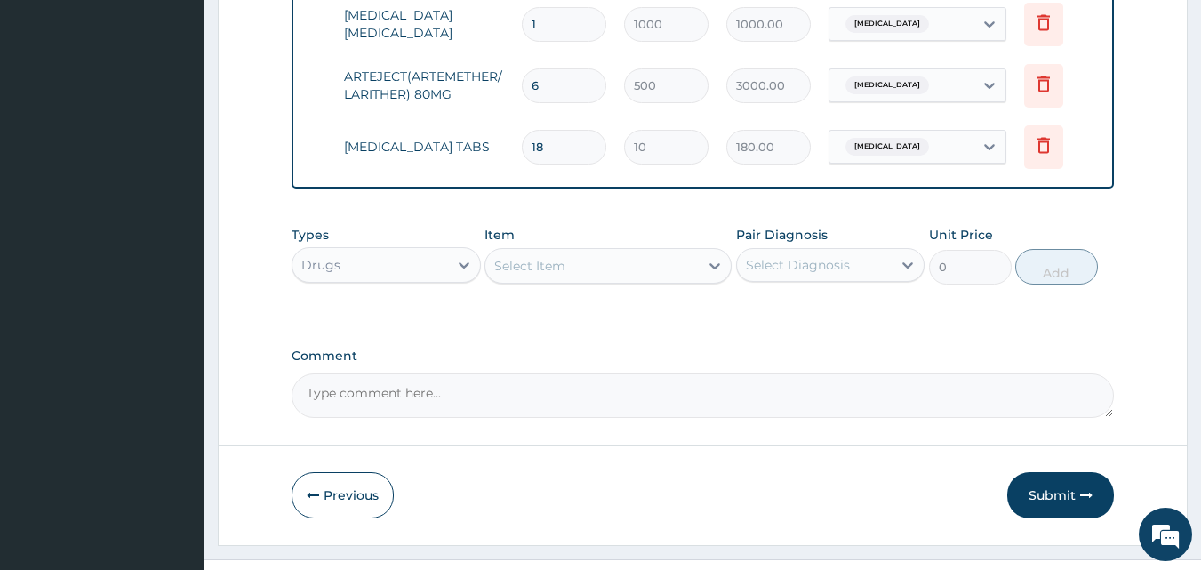
scroll to position [948, 0]
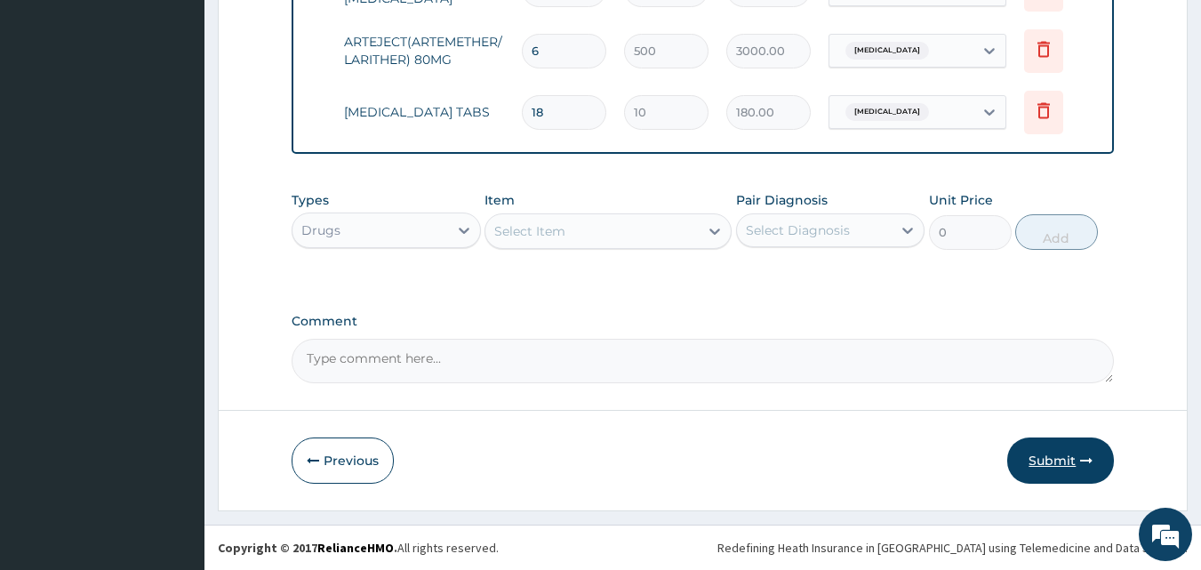
type input "18"
click at [1061, 461] on button "Submit" at bounding box center [1060, 460] width 107 height 46
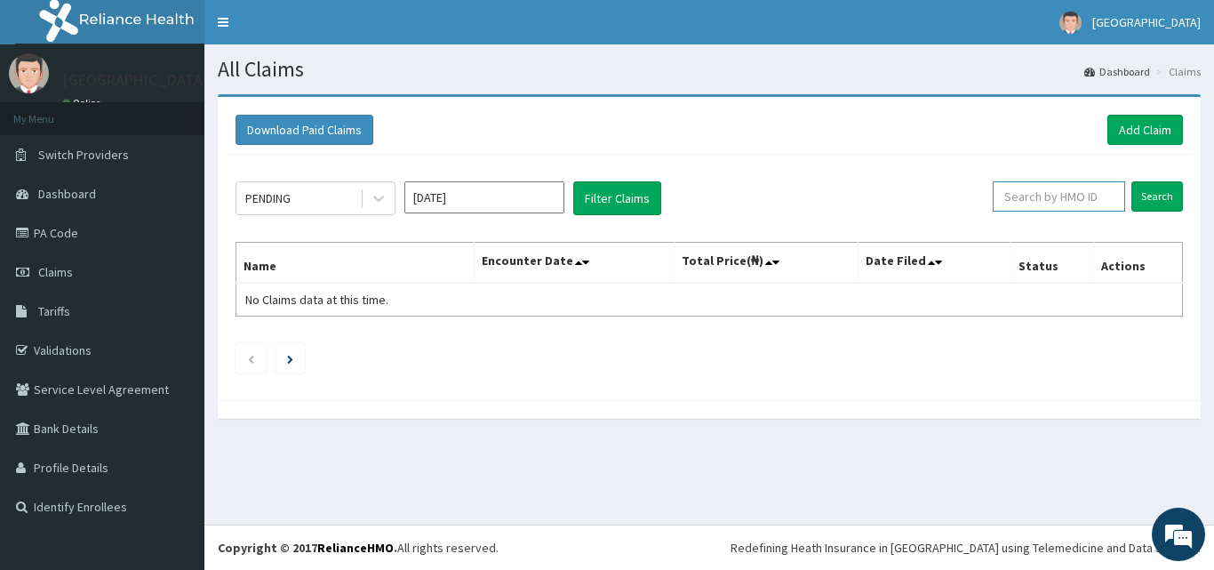
click at [1063, 198] on input "text" at bounding box center [1059, 196] width 132 height 30
type input "AEN/10320/C"
click at [1158, 196] on input "Search" at bounding box center [1158, 196] width 52 height 30
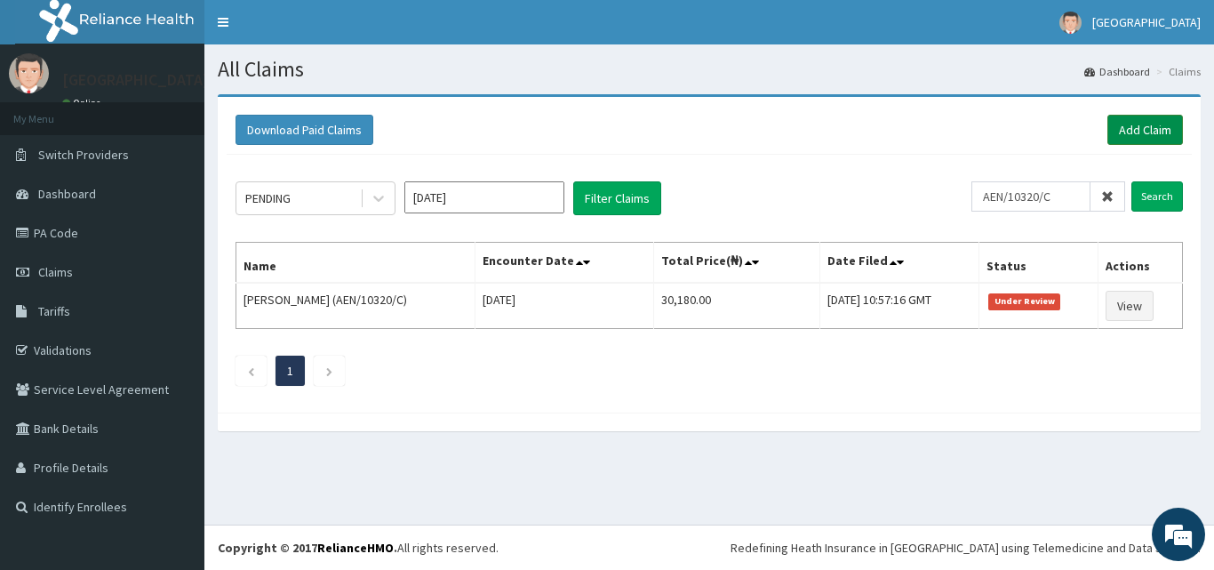
click at [1126, 136] on link "Add Claim" at bounding box center [1146, 130] width 76 height 30
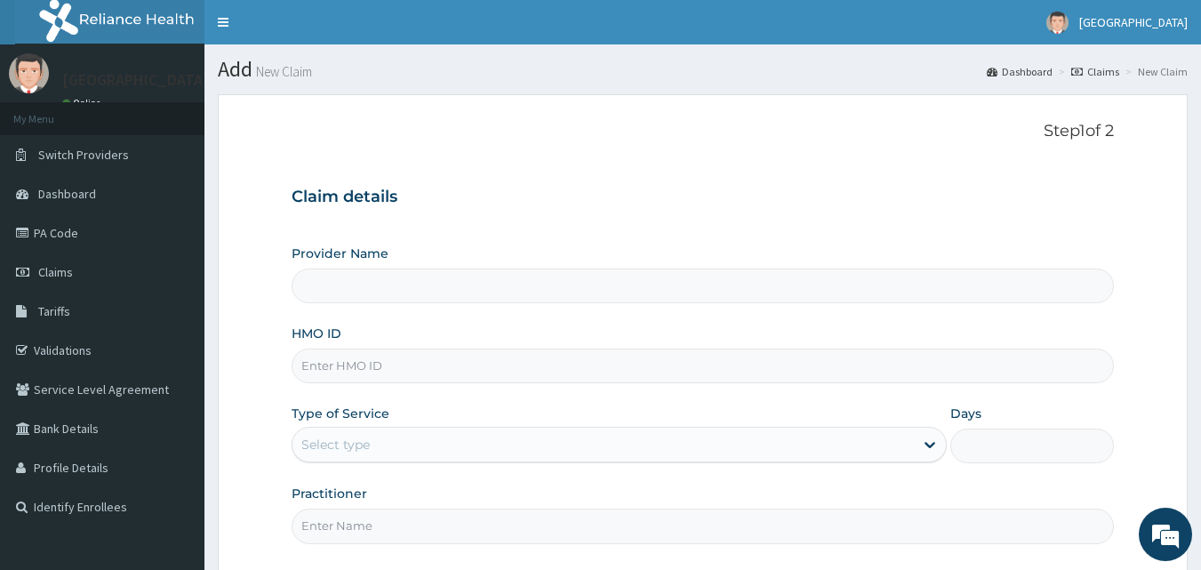
type input "[GEOGRAPHIC_DATA]"
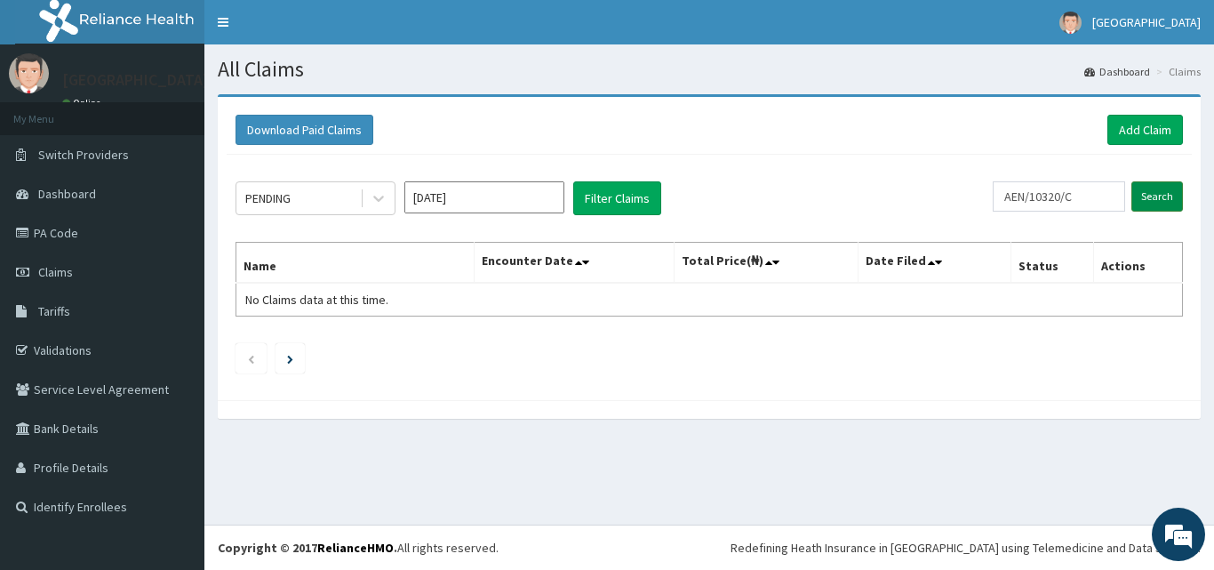
click at [1151, 204] on input "Search" at bounding box center [1158, 196] width 52 height 30
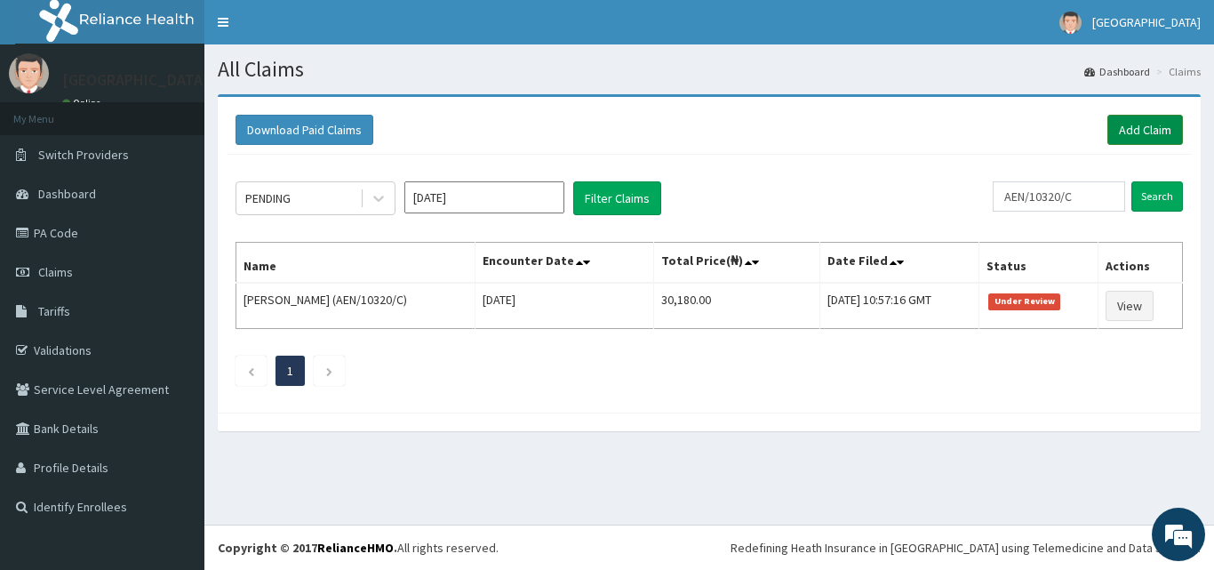
click at [1134, 130] on link "Add Claim" at bounding box center [1146, 130] width 76 height 30
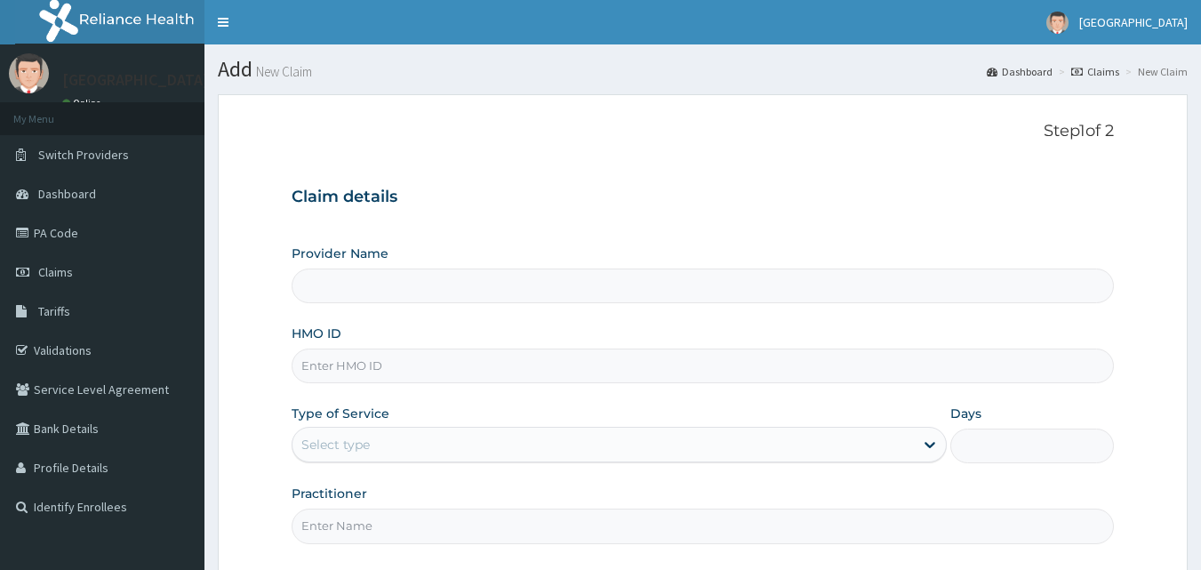
type input "[GEOGRAPHIC_DATA]"
click at [413, 349] on input "HMO ID" at bounding box center [703, 366] width 823 height 35
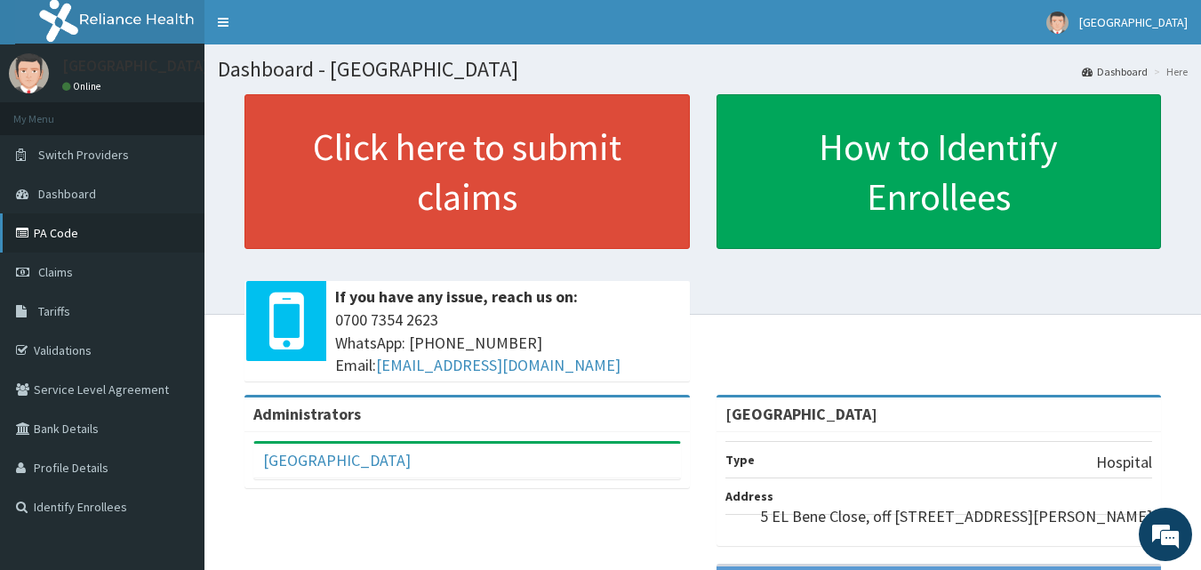
click at [98, 229] on link "PA Code" at bounding box center [102, 232] width 204 height 39
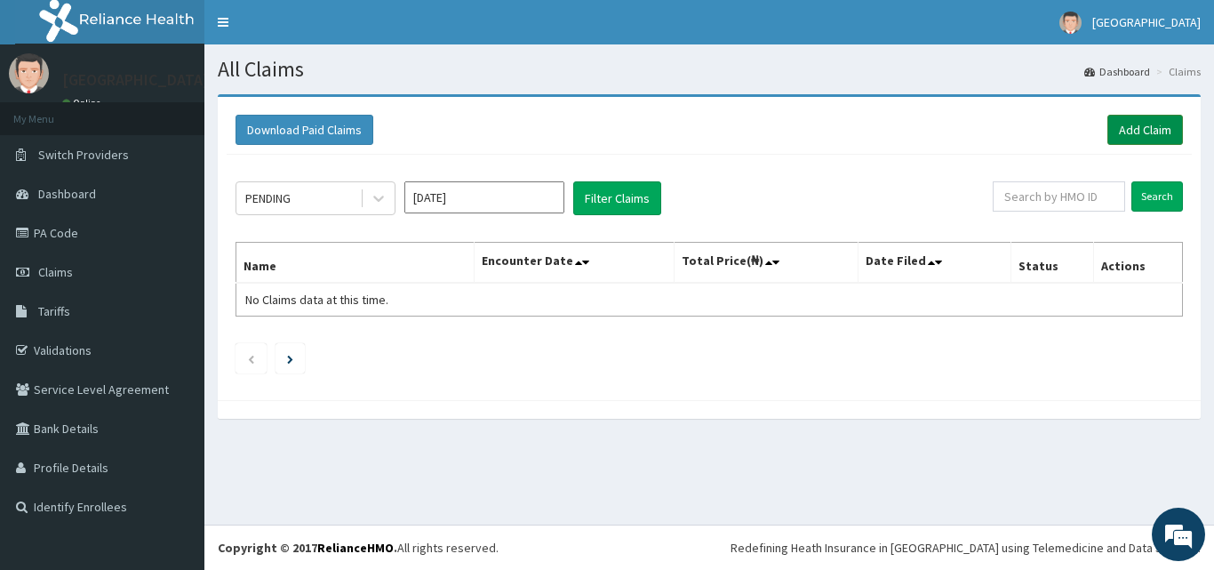
click at [1136, 127] on link "Add Claim" at bounding box center [1146, 130] width 76 height 30
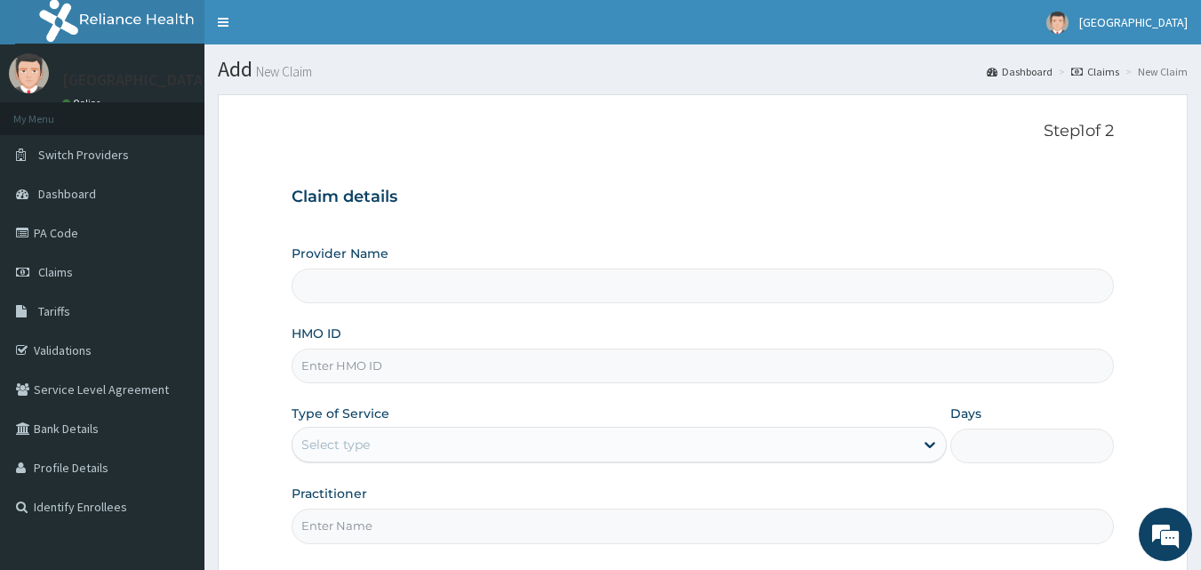
type input "[GEOGRAPHIC_DATA]"
click at [443, 364] on input "HMO ID" at bounding box center [703, 366] width 823 height 35
type input "APG"
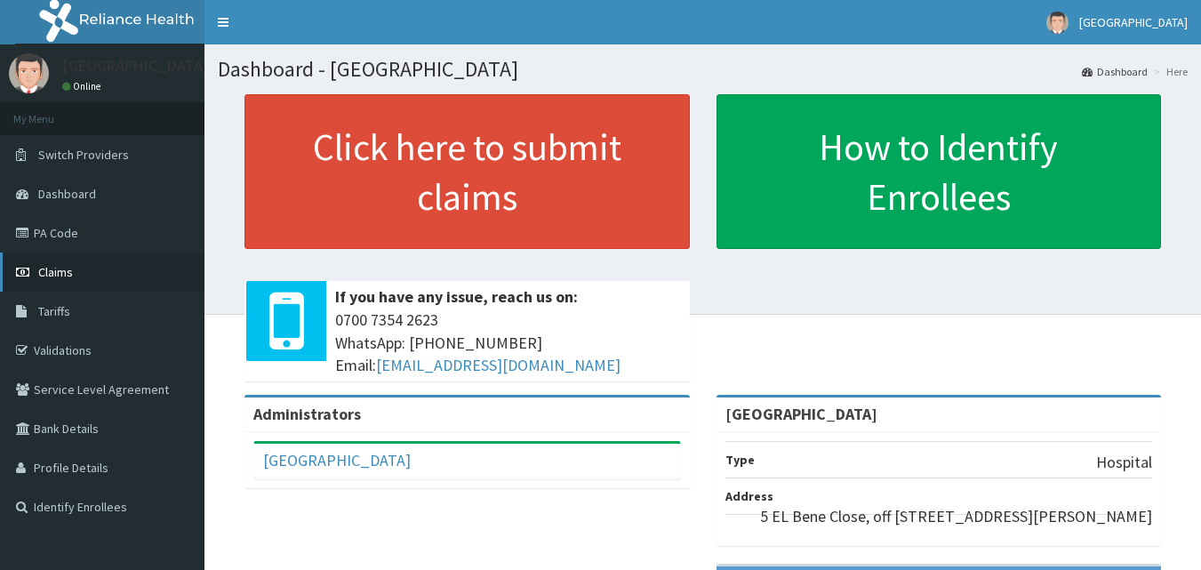
click at [156, 263] on link "Claims" at bounding box center [102, 271] width 204 height 39
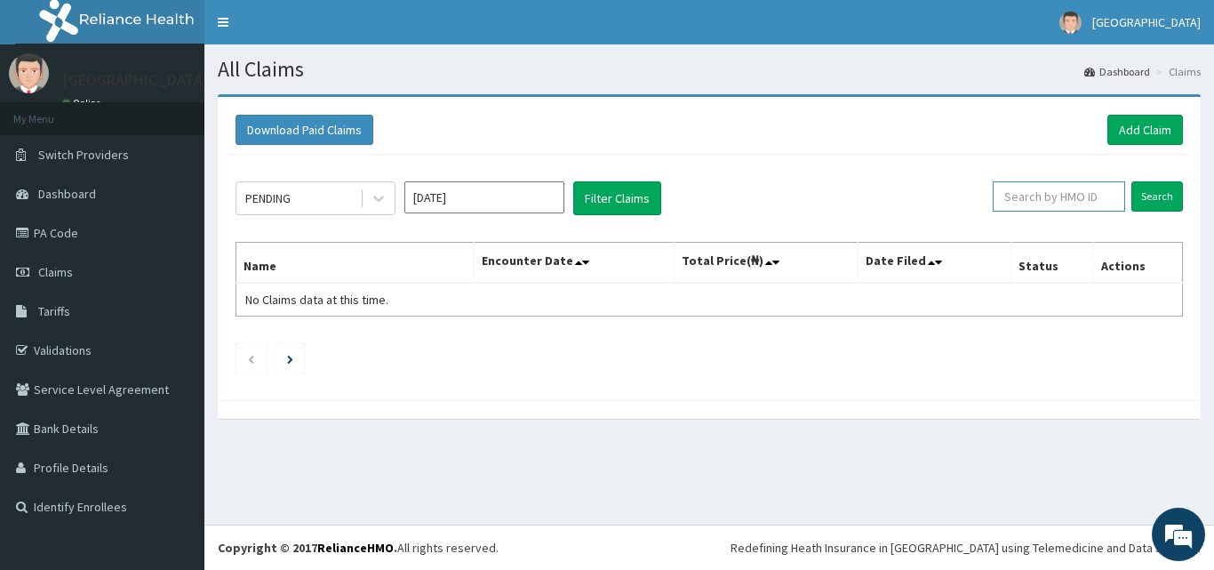
click at [1056, 194] on input "text" at bounding box center [1059, 196] width 132 height 30
